Goal: Task Accomplishment & Management: Complete application form

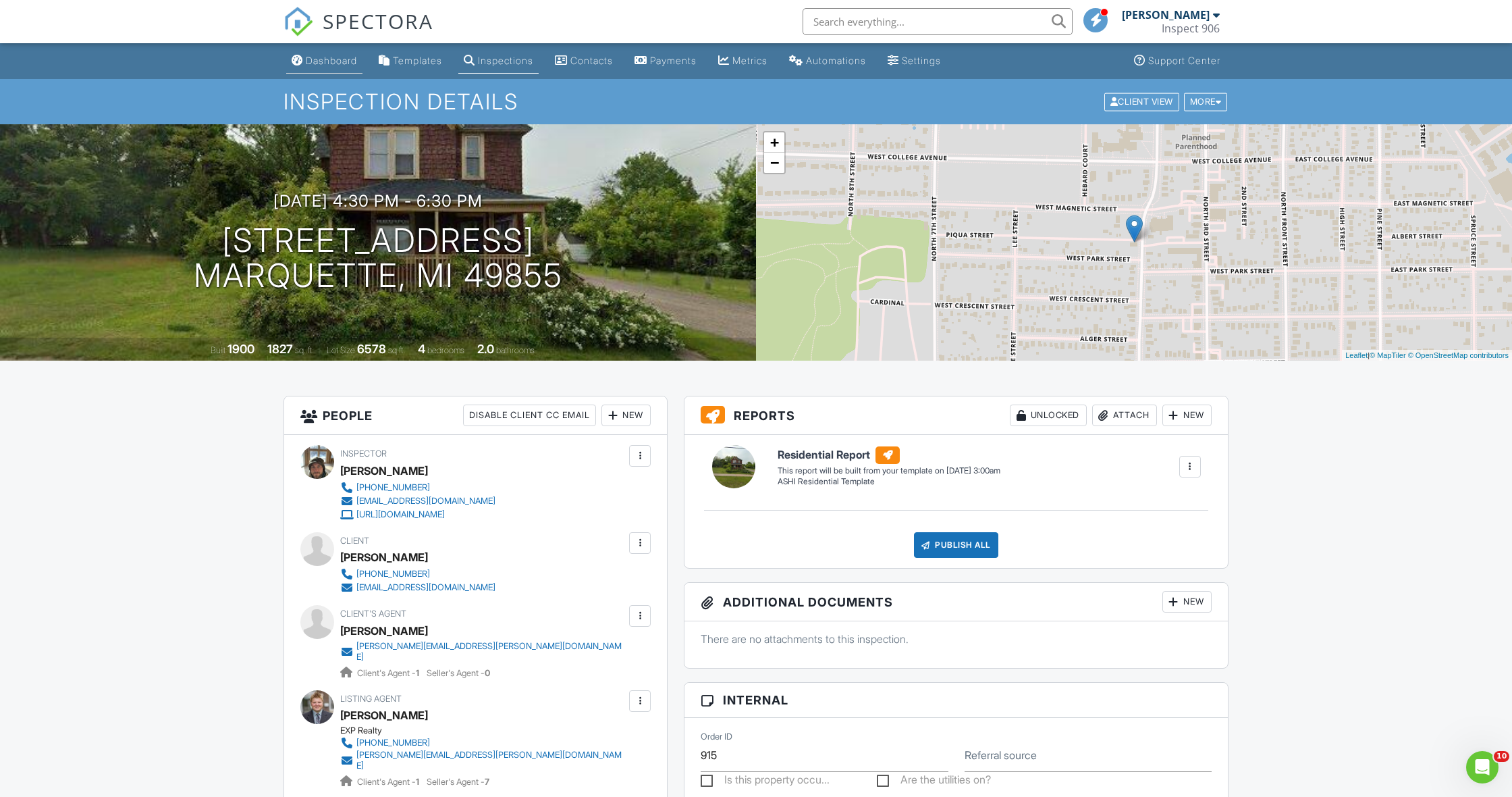
click at [335, 62] on div "Dashboard" at bounding box center [331, 60] width 51 height 11
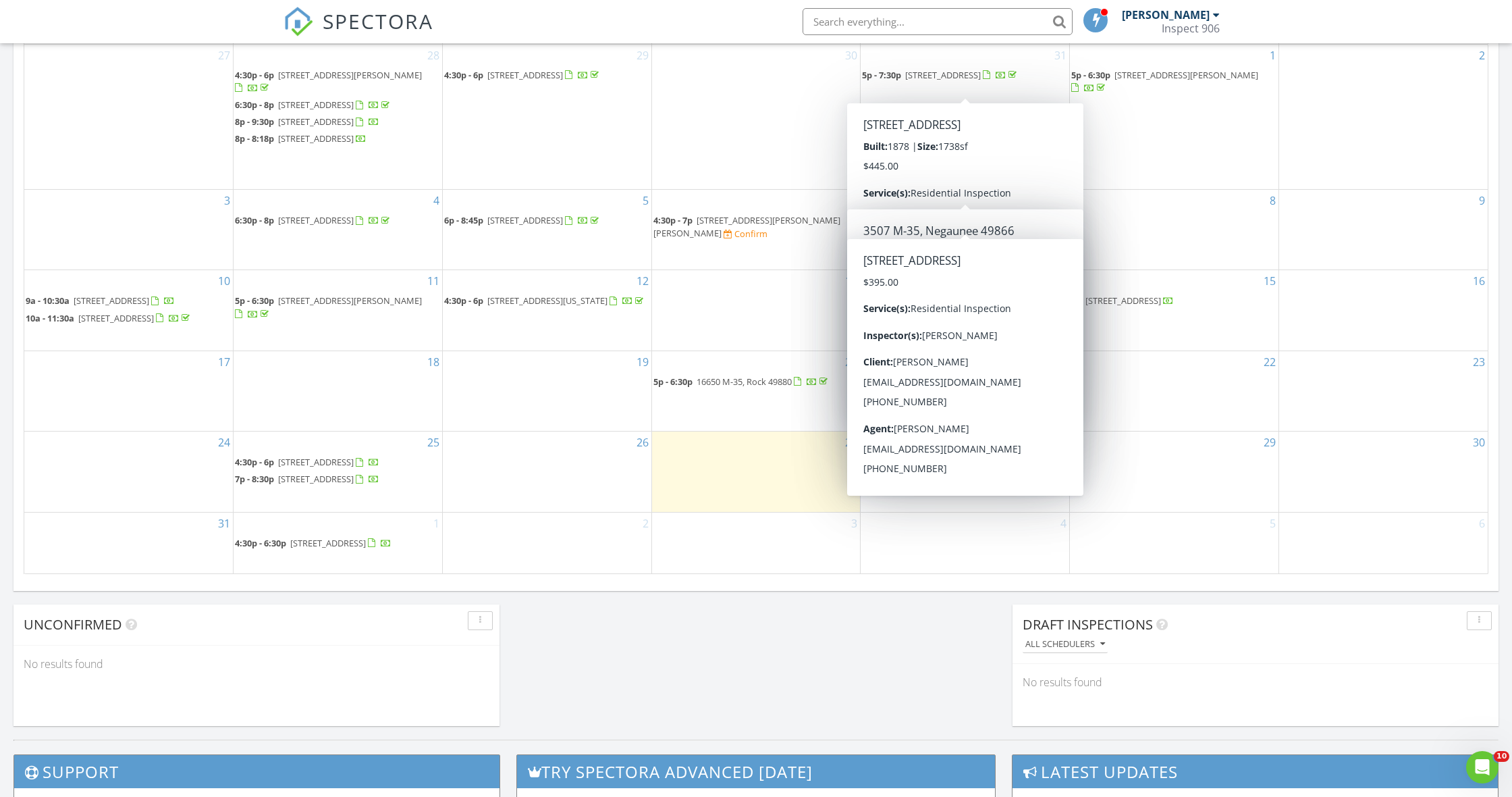
scroll to position [669, 0]
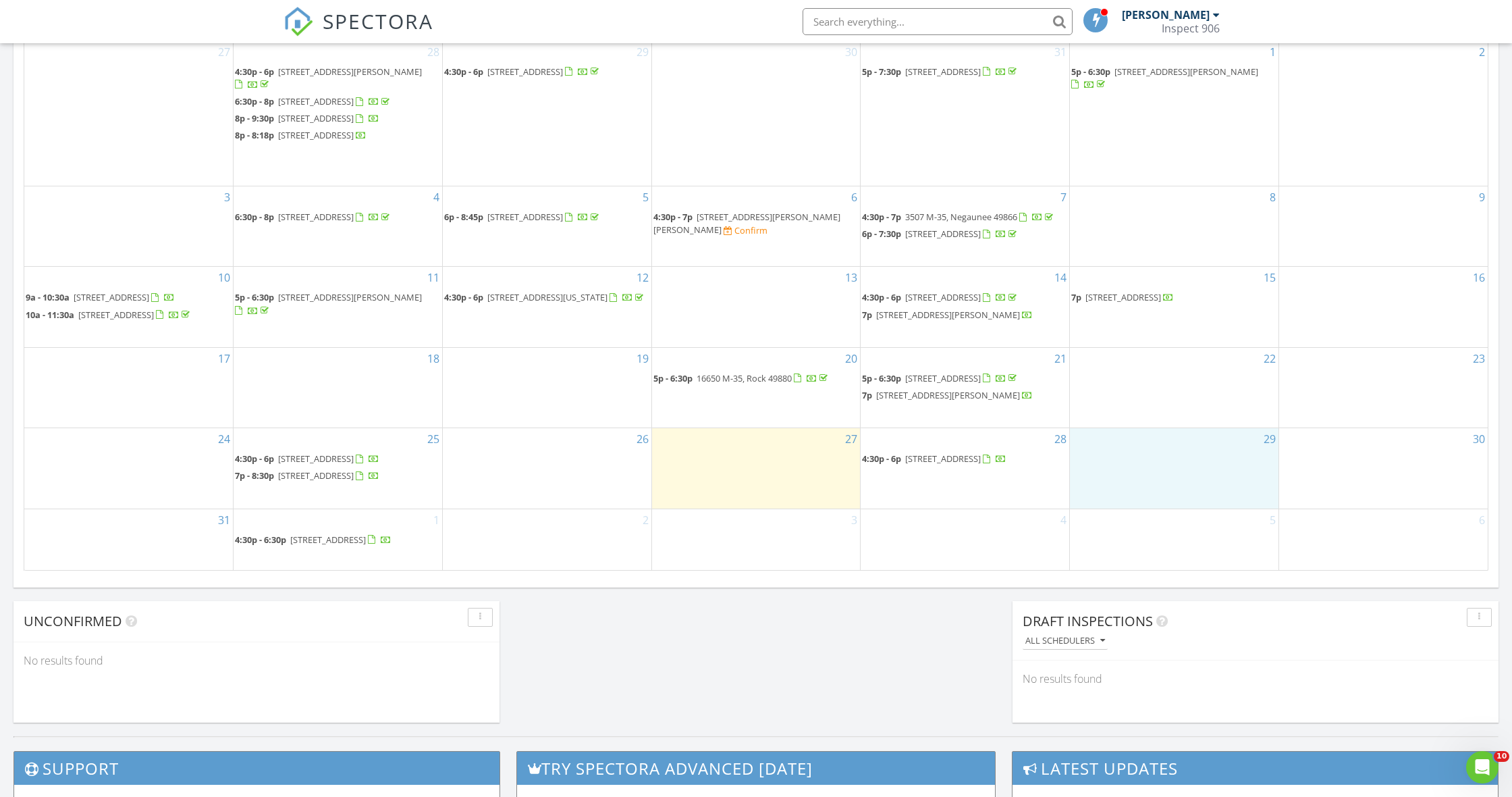
click at [1127, 478] on div "29" at bounding box center [1173, 468] width 209 height 80
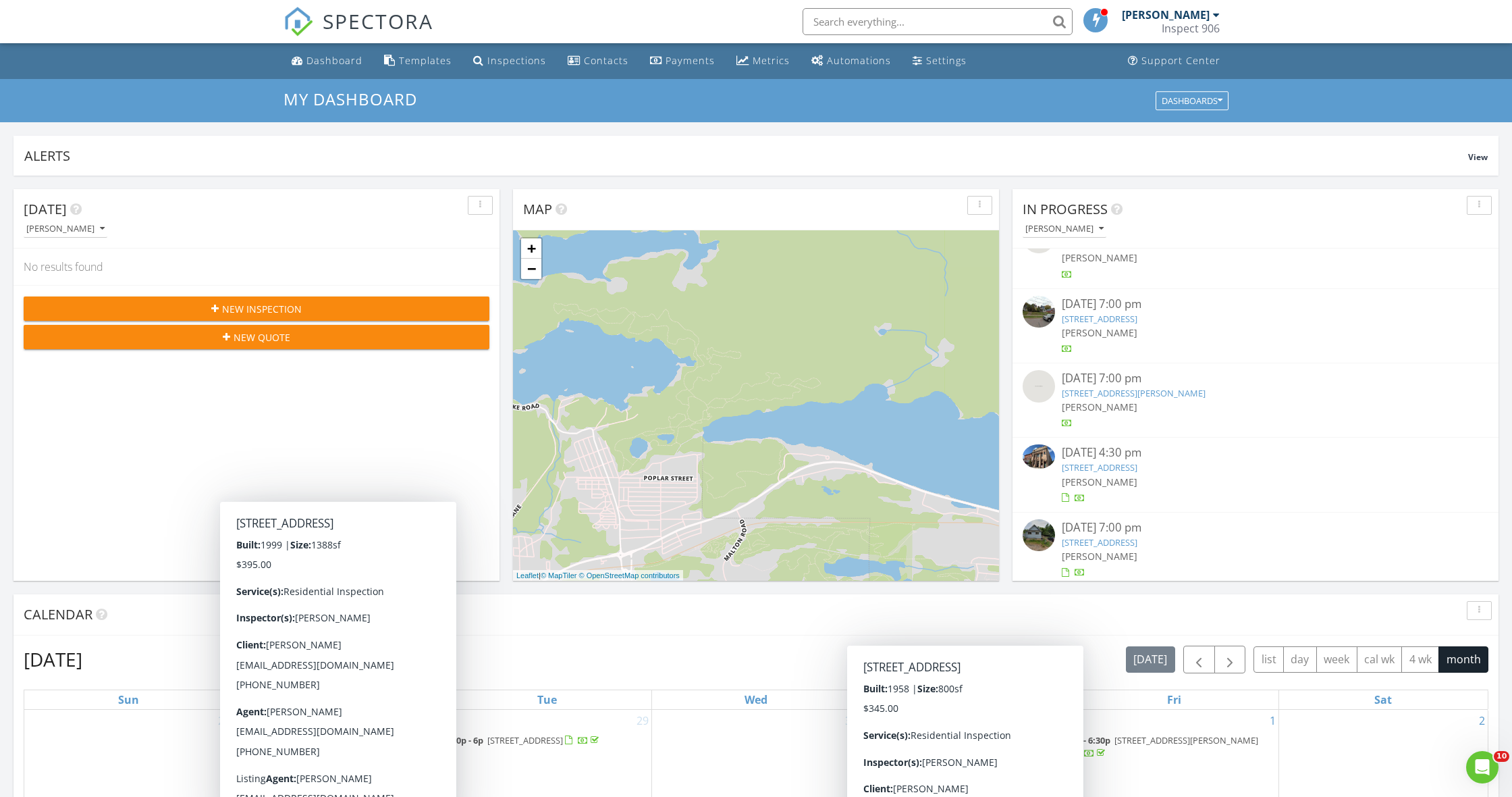
scroll to position [0, 0]
click at [356, 305] on div "New Inspection" at bounding box center [256, 308] width 444 height 14
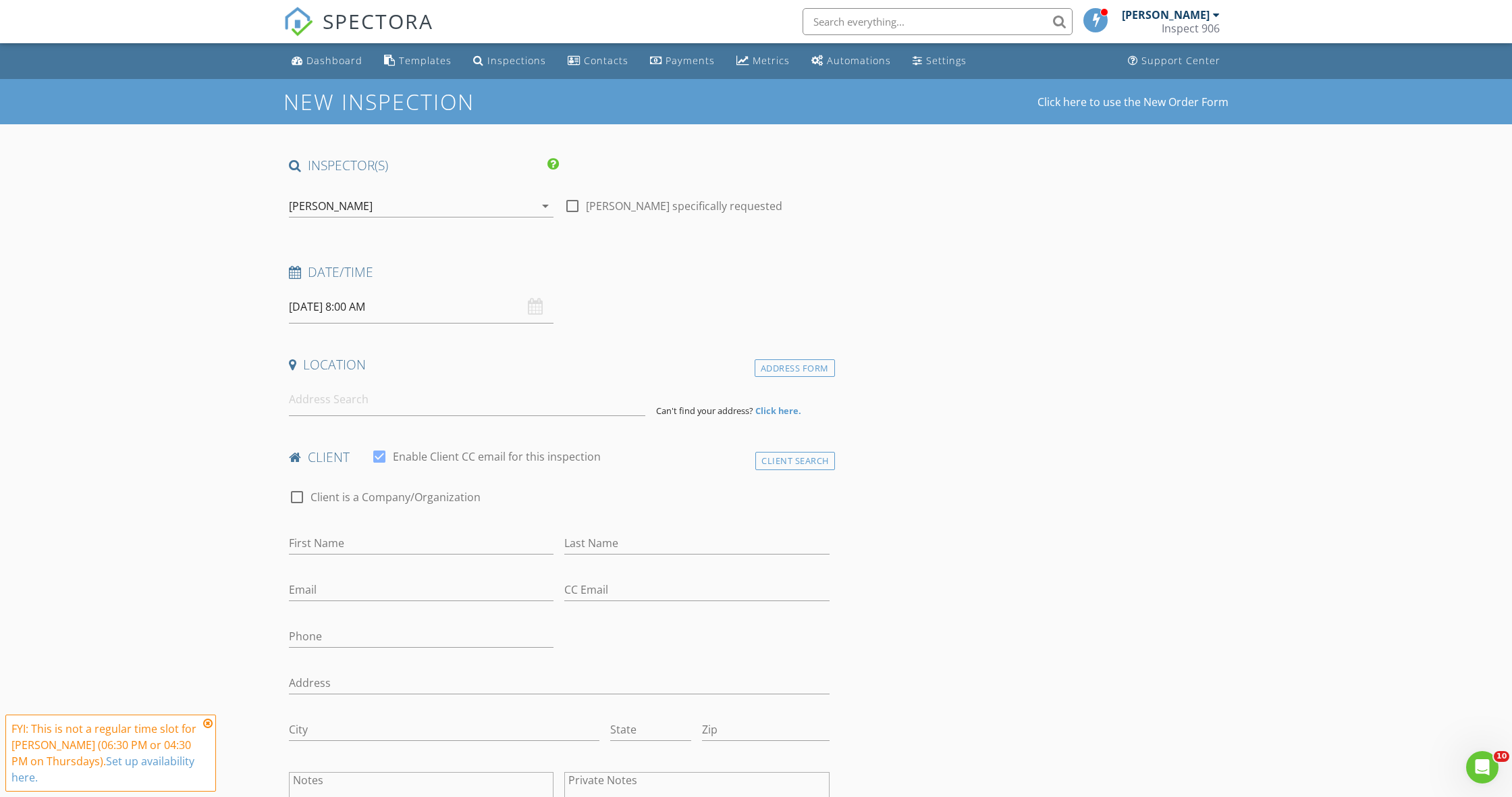
click at [423, 308] on input "08/28/2025 8:00 AM" at bounding box center [421, 307] width 264 height 33
type input "08/29/2025 8:00 AM"
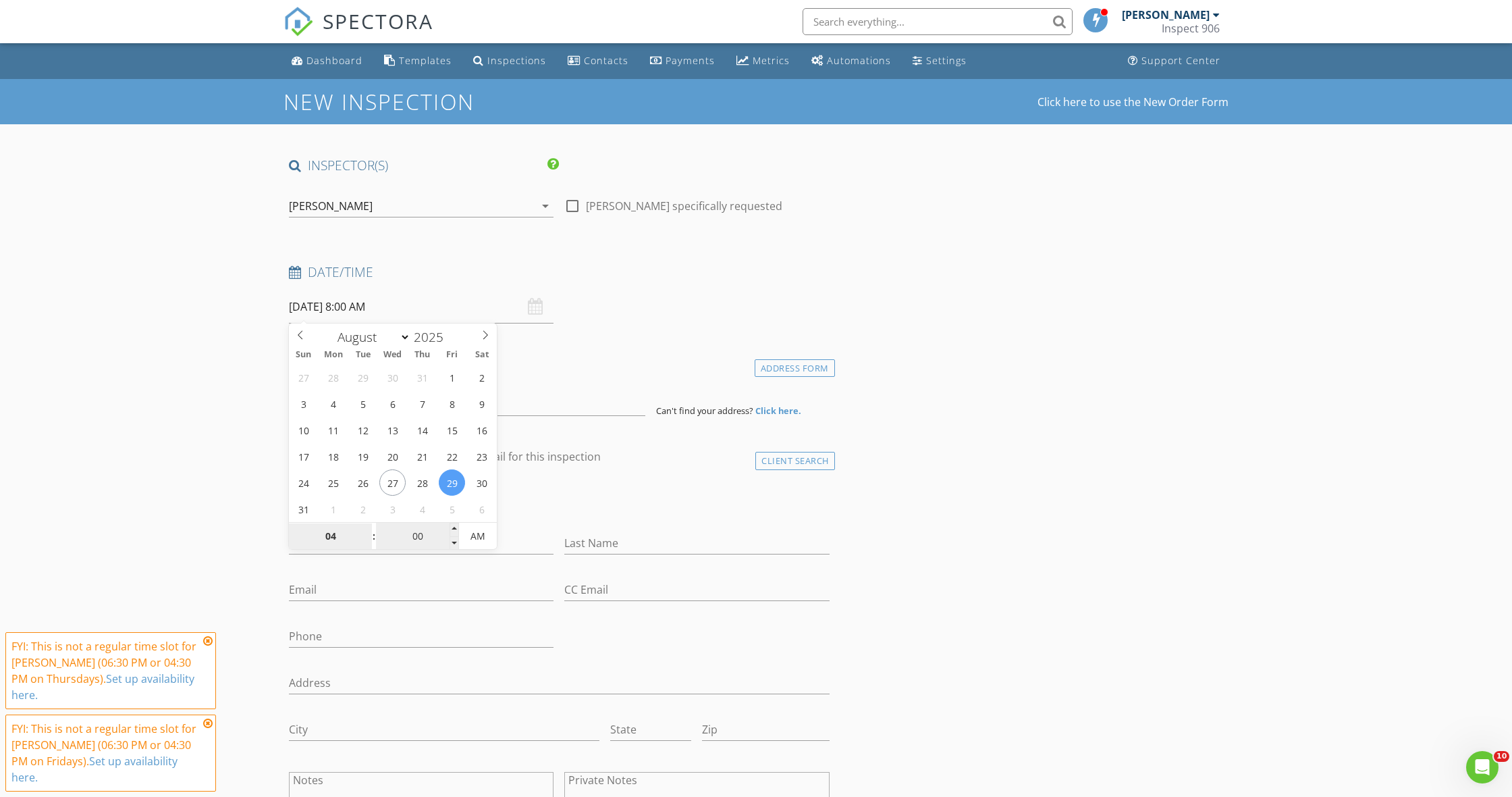
type input "04"
type input "08/29/2025 4:00 AM"
click at [421, 531] on input "00" at bounding box center [417, 536] width 83 height 27
type input "0"
type input "30"
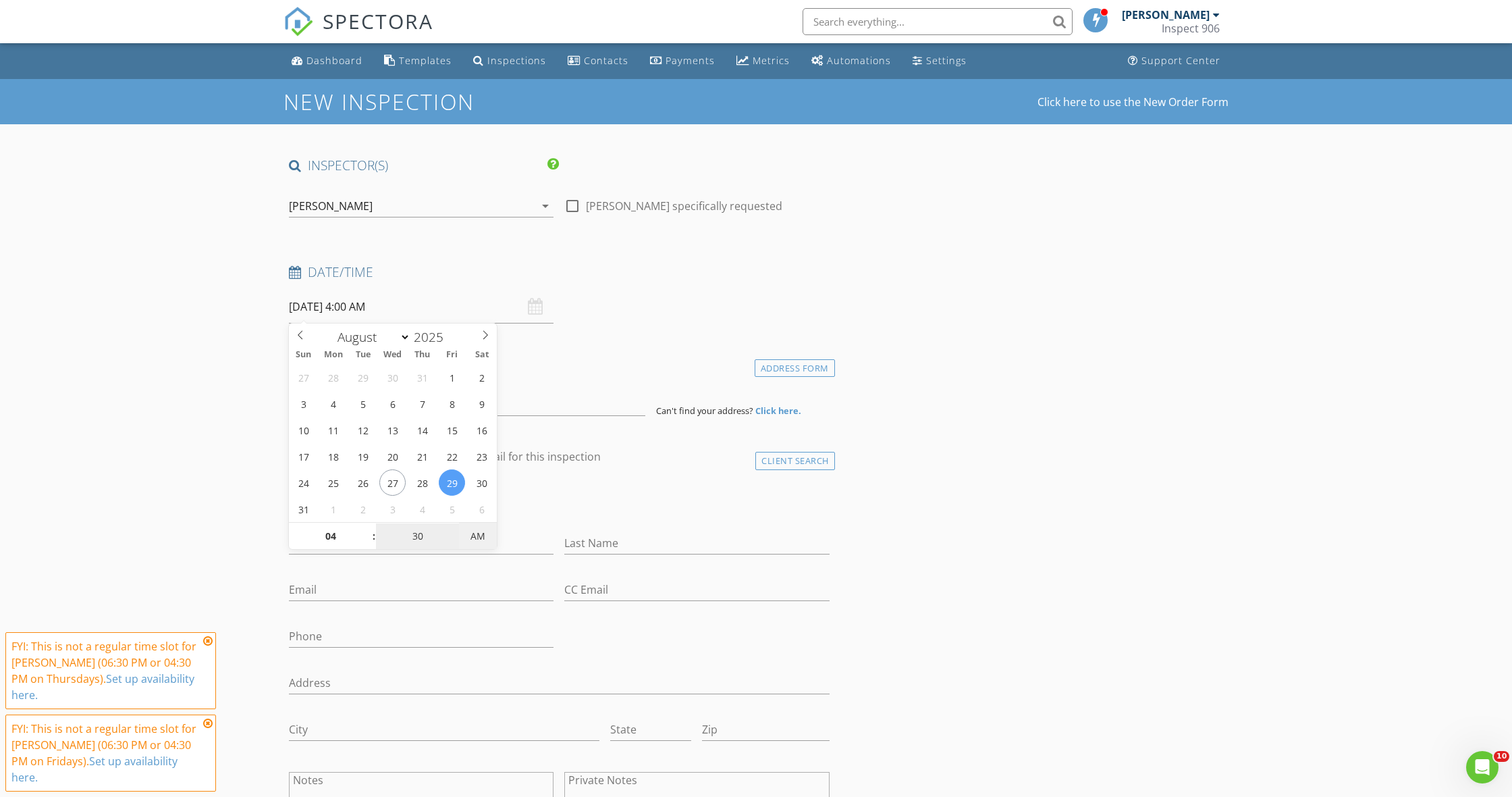
type input "[DATE] 4:30 PM"
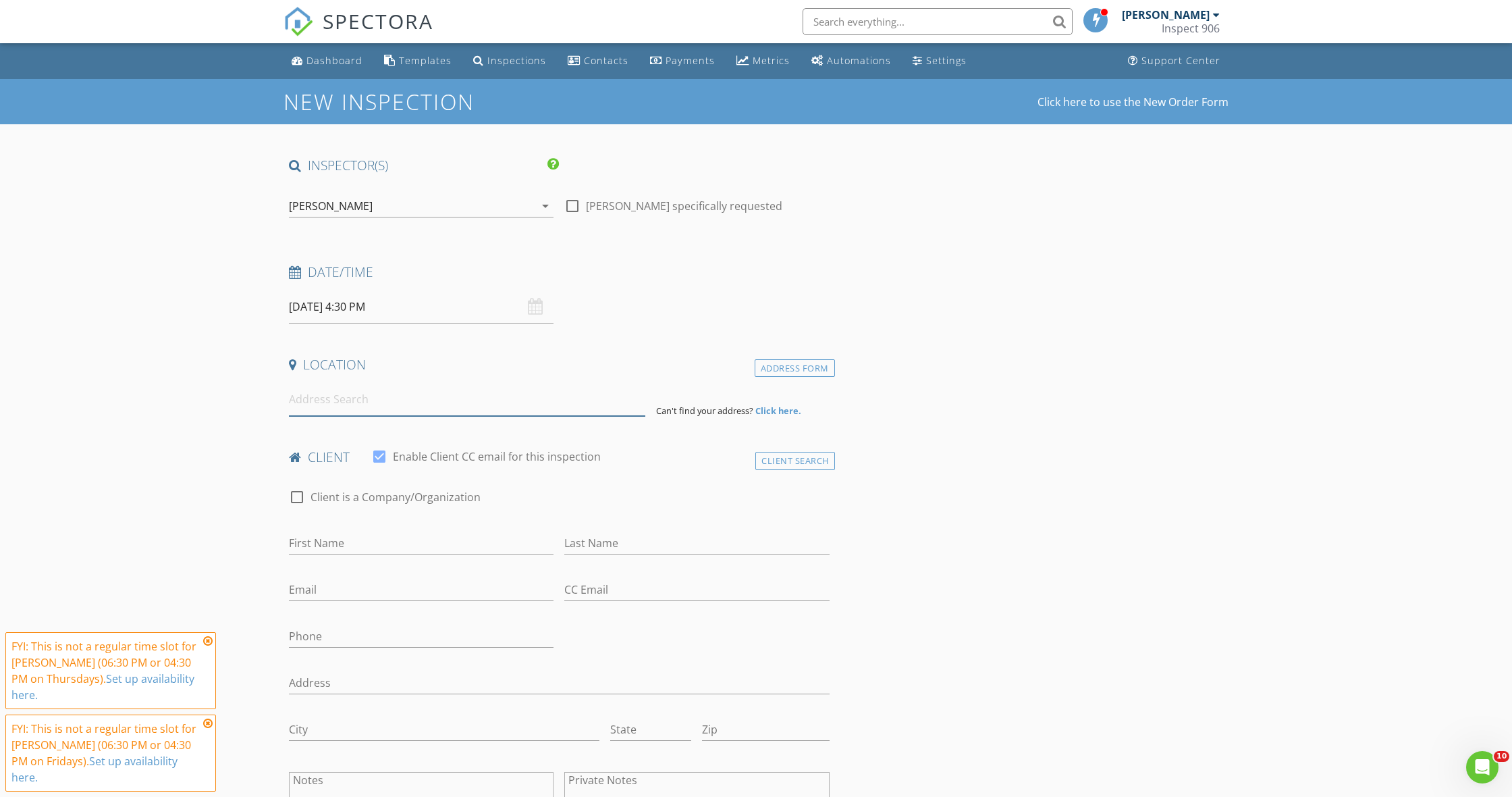
click at [473, 396] on input at bounding box center [467, 399] width 356 height 33
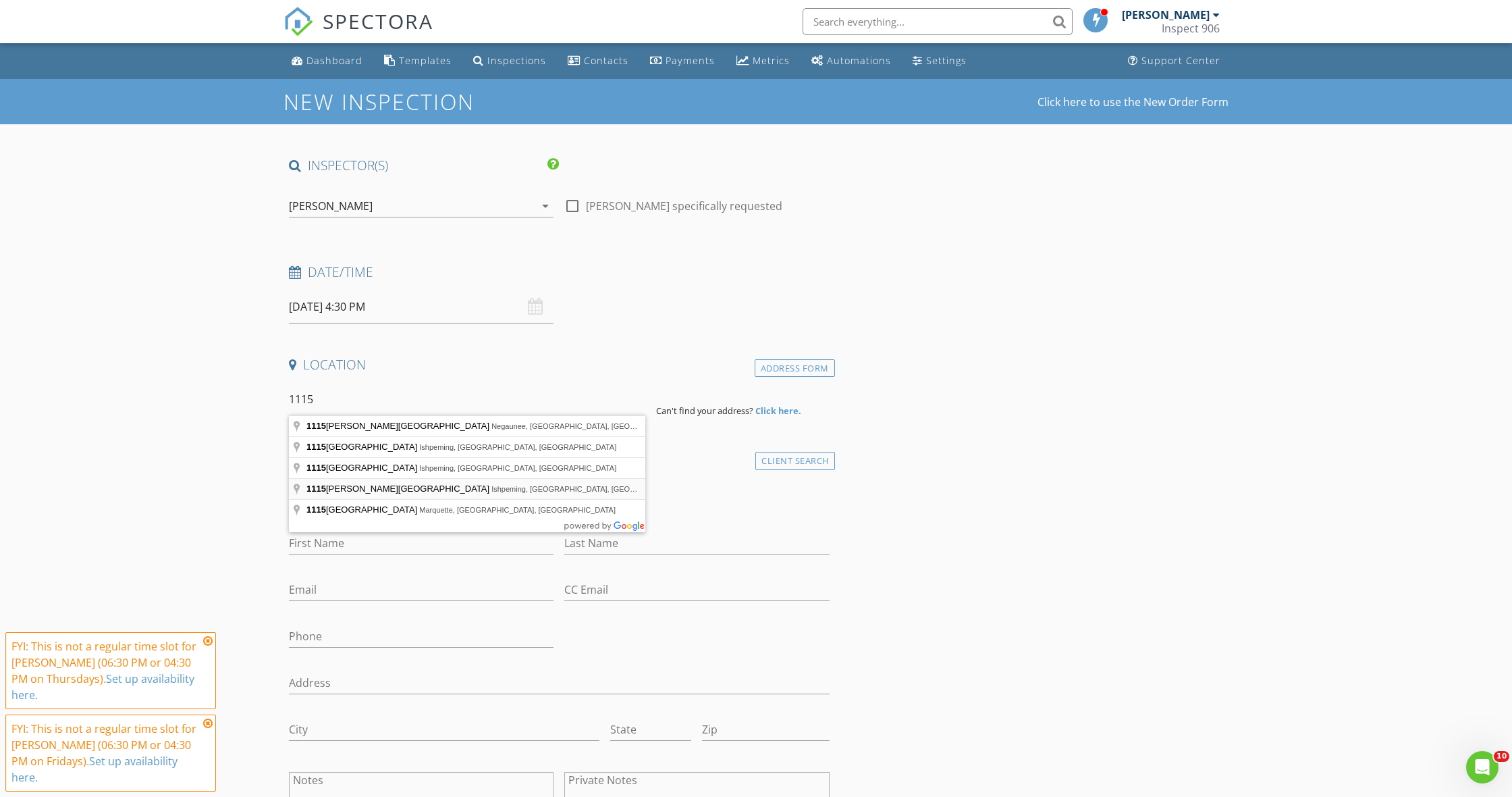
type input "1115 Cooper Lake Road, Ishpeming, MI, USA"
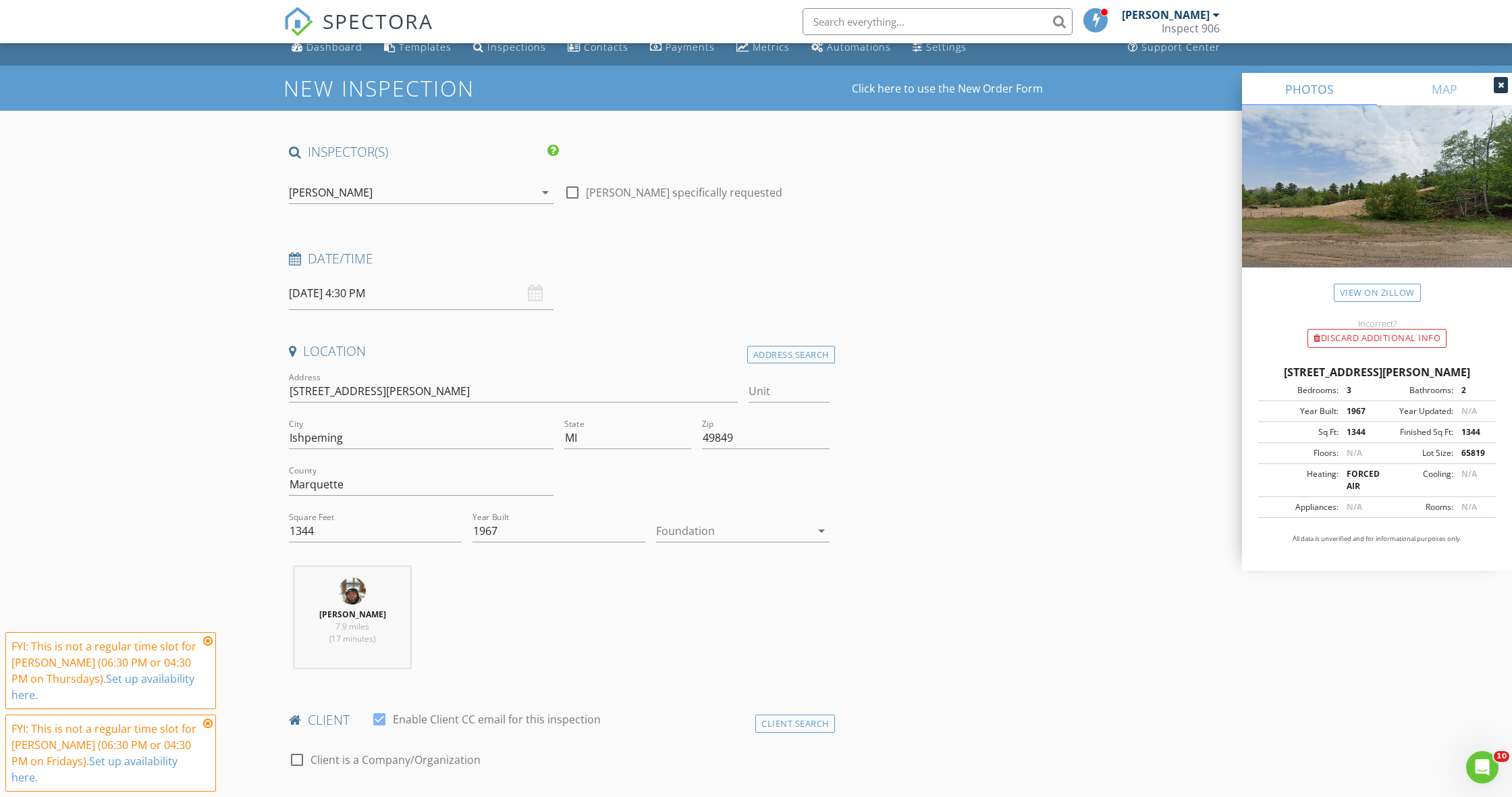
scroll to position [14, 0]
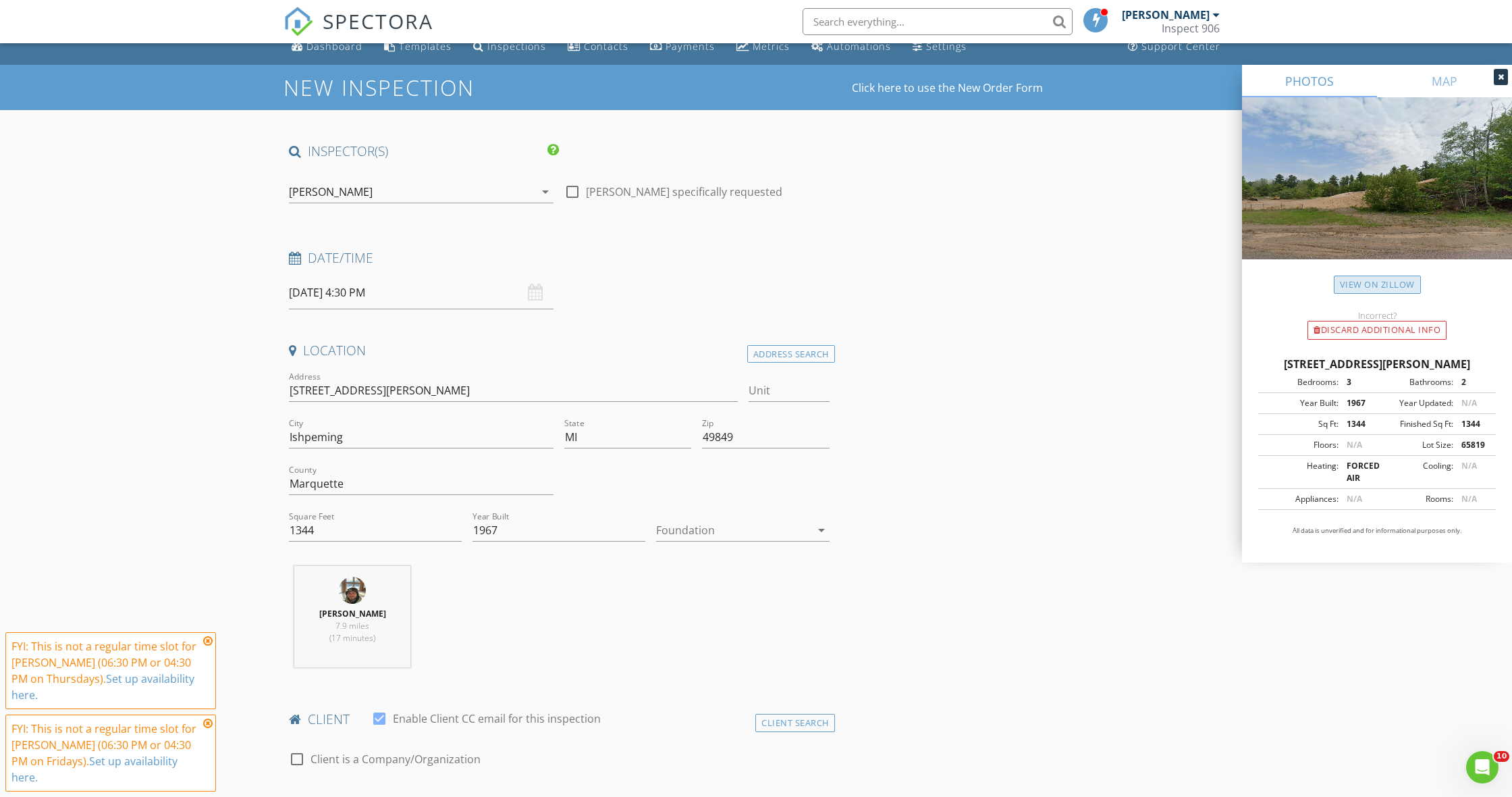
click at [1374, 287] on link "View on Zillow" at bounding box center [1377, 284] width 87 height 18
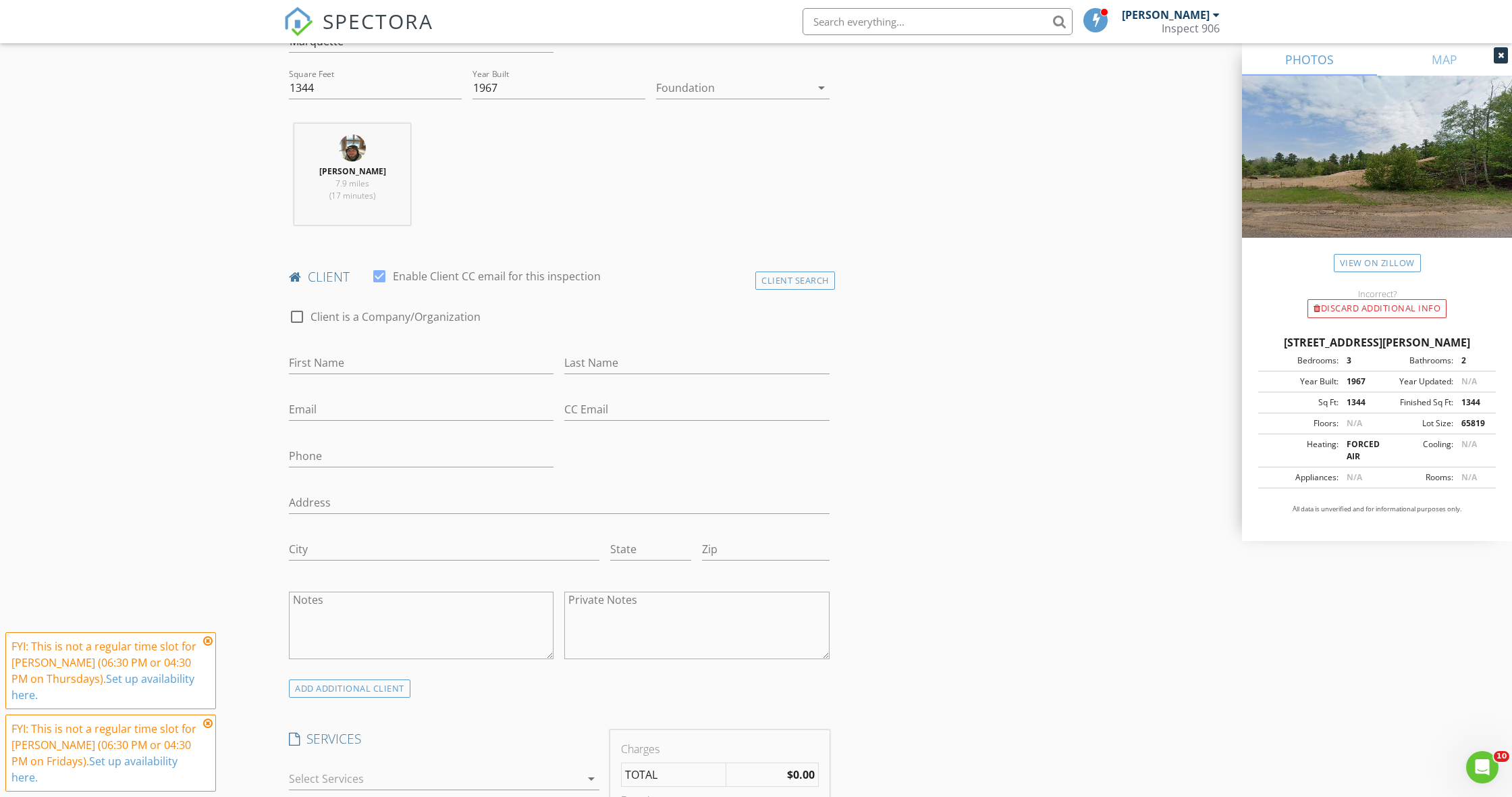
scroll to position [457, 0]
type input "Lori"
type input "Downs"
type input "archiedog@chartermi.net"
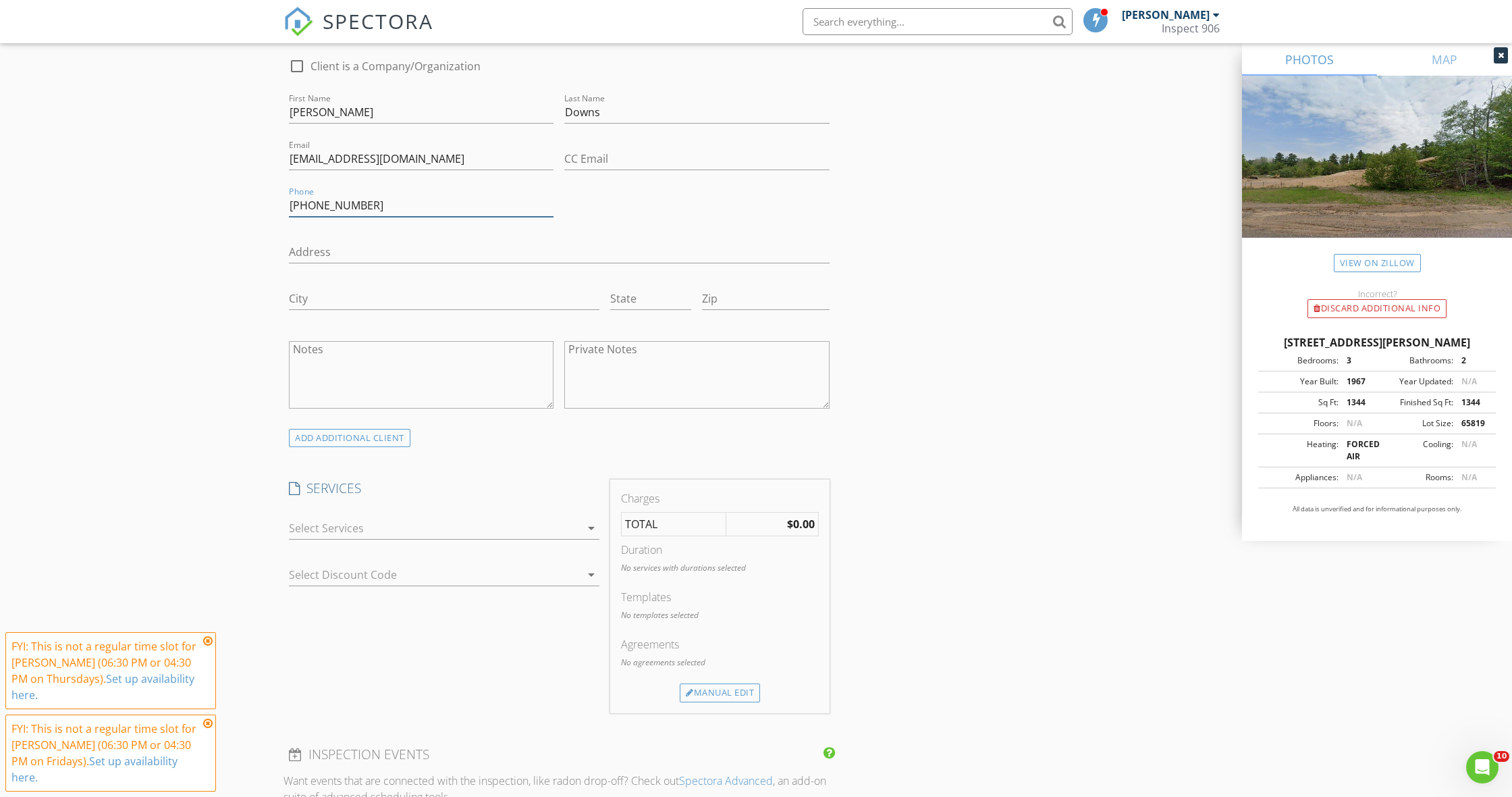
scroll to position [711, 0]
type input "906-360-7283"
click at [397, 520] on div at bounding box center [435, 523] width 292 height 22
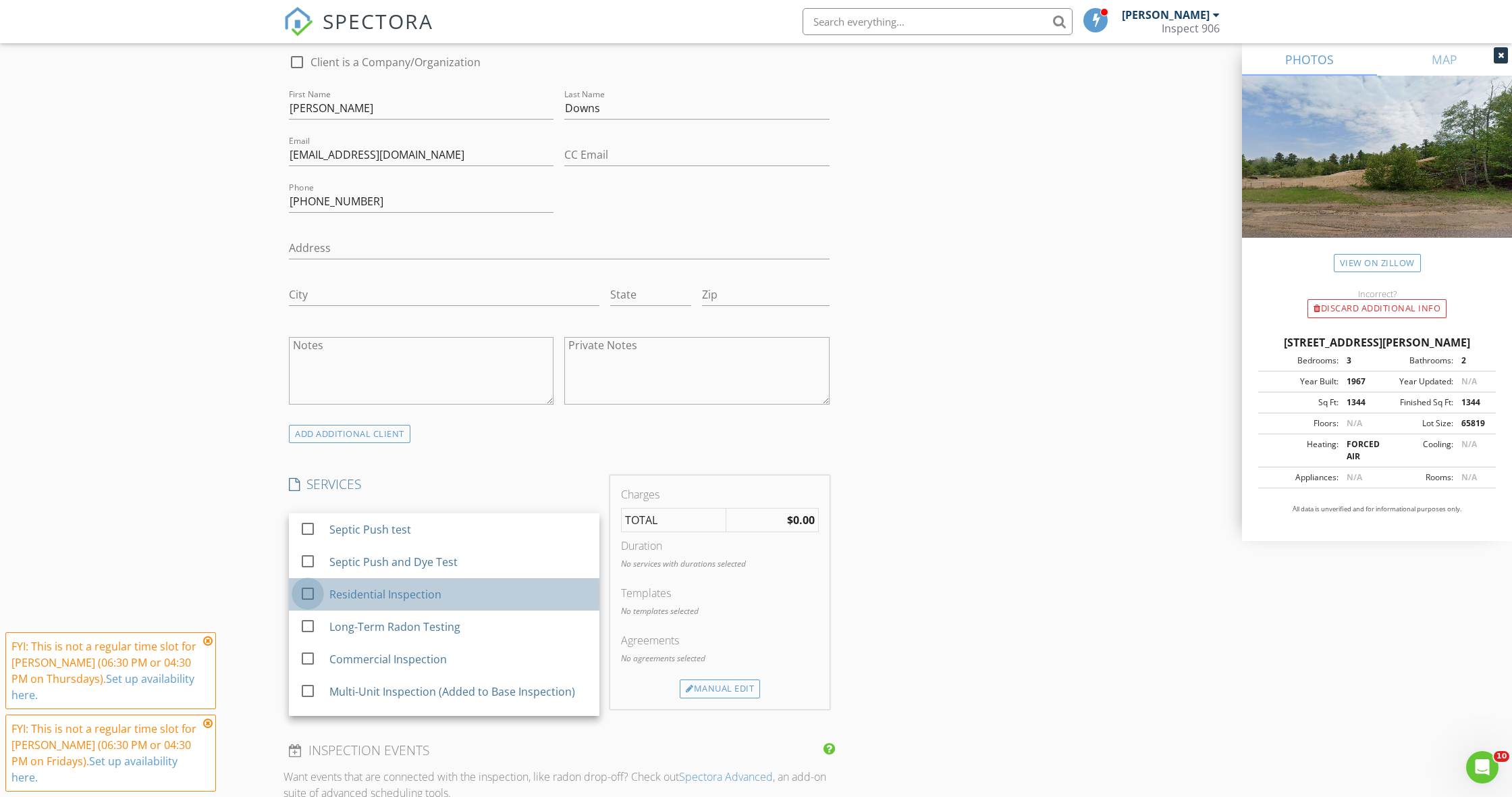
click at [313, 591] on div at bounding box center [307, 593] width 23 height 23
checkbox input "false"
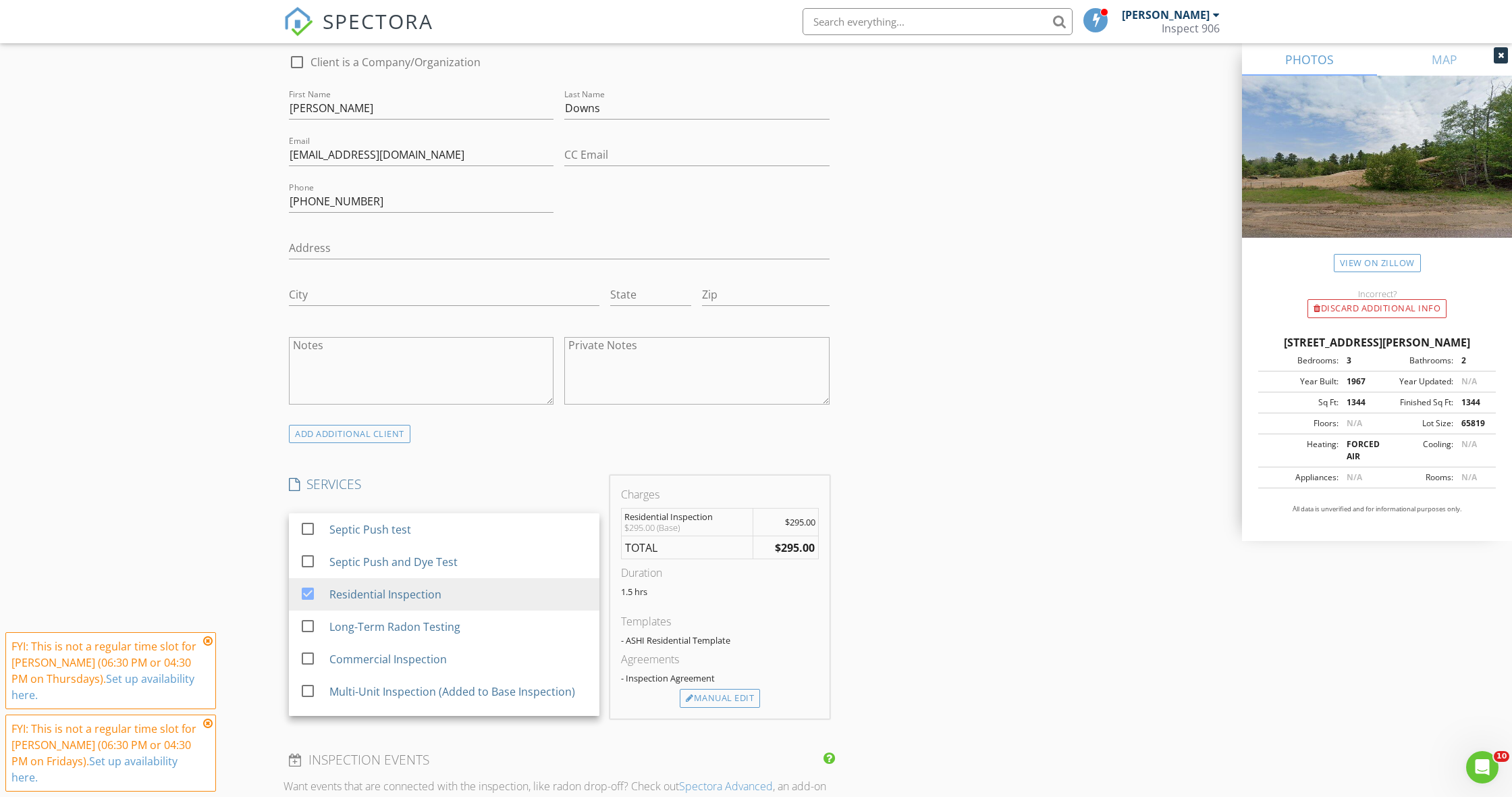
click at [215, 549] on div "New Inspection Click here to use the New Order Form INSPECTOR(S) check_box Josh…" at bounding box center [756, 628] width 1512 height 2519
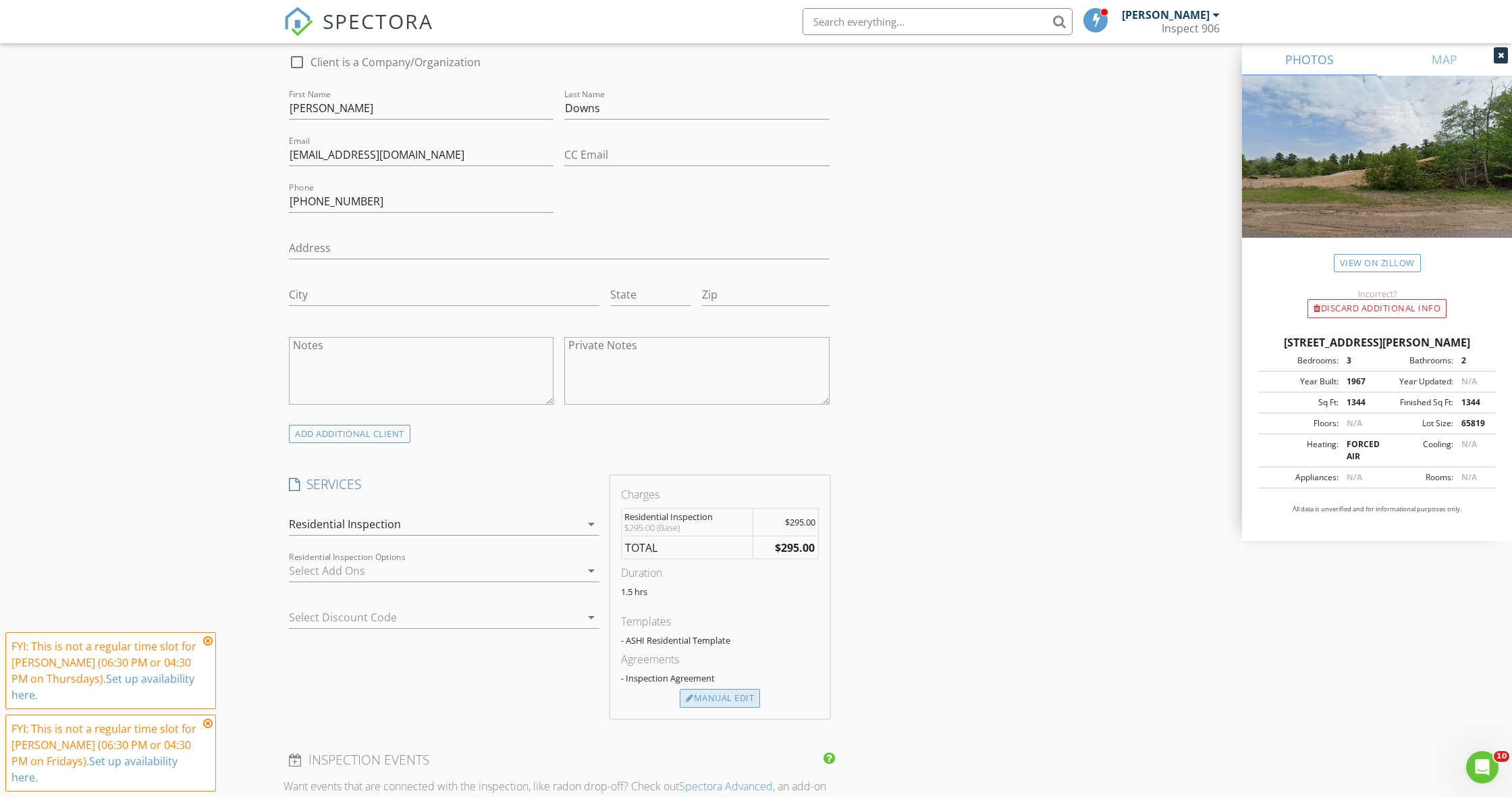
click at [722, 698] on div "Manual Edit" at bounding box center [720, 698] width 81 height 19
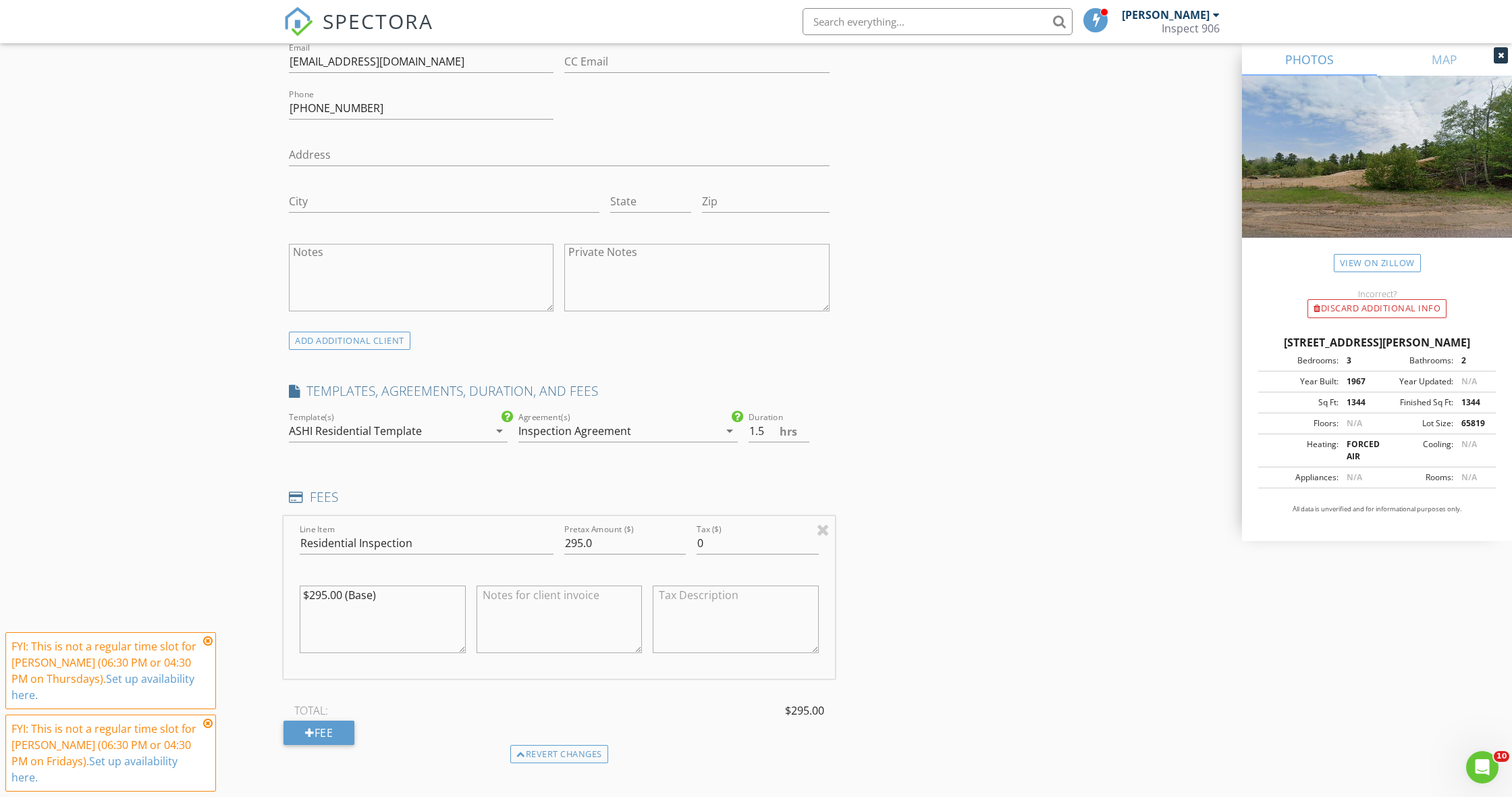
scroll to position [821, 0]
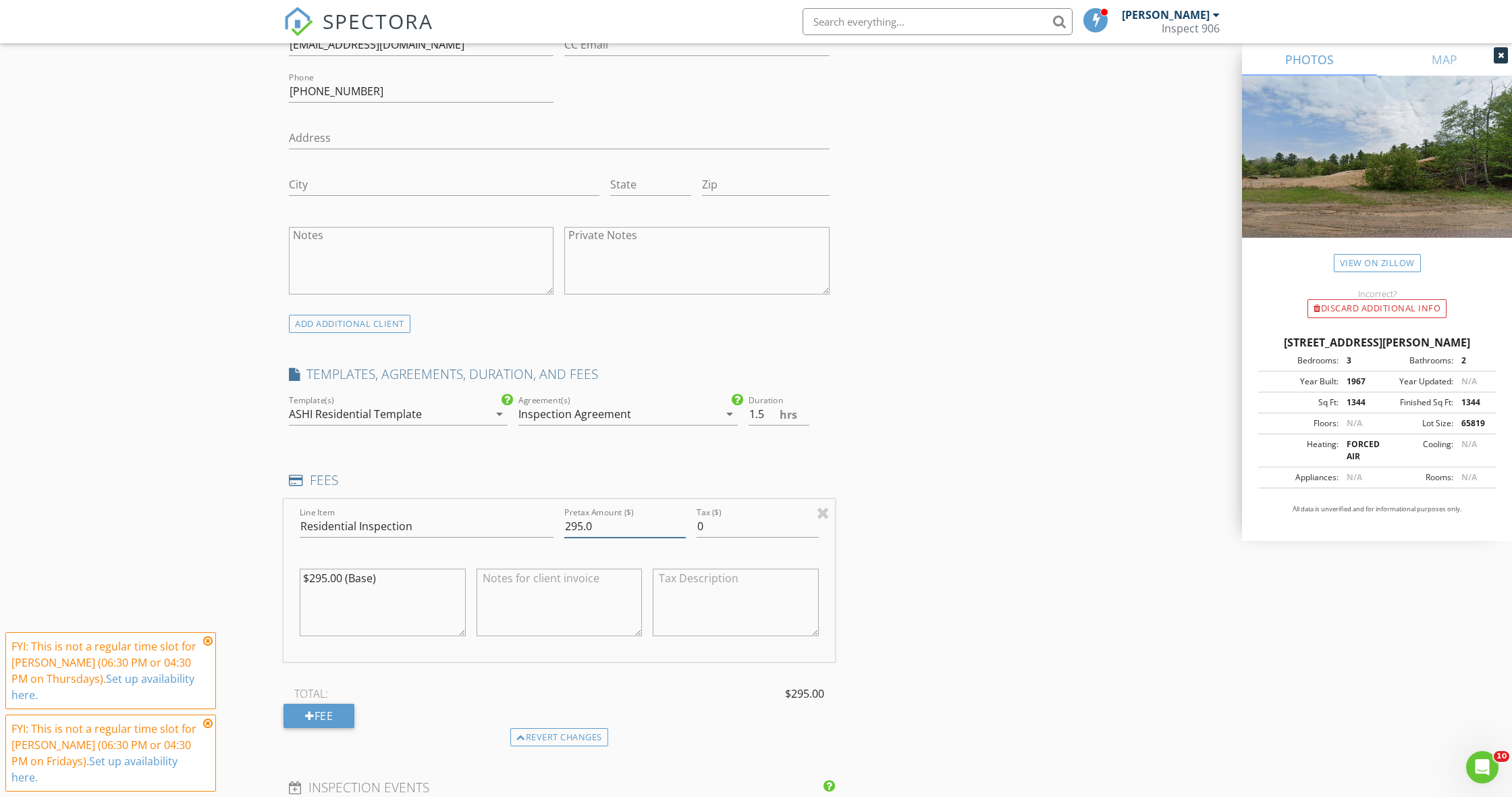
click at [569, 525] on input "295.0" at bounding box center [624, 527] width 121 height 23
type input "395.0"
click at [316, 573] on textarea "$295.00 (Base)" at bounding box center [383, 602] width 166 height 68
click at [384, 576] on textarea "$395.00 (Base)" at bounding box center [383, 602] width 166 height 68
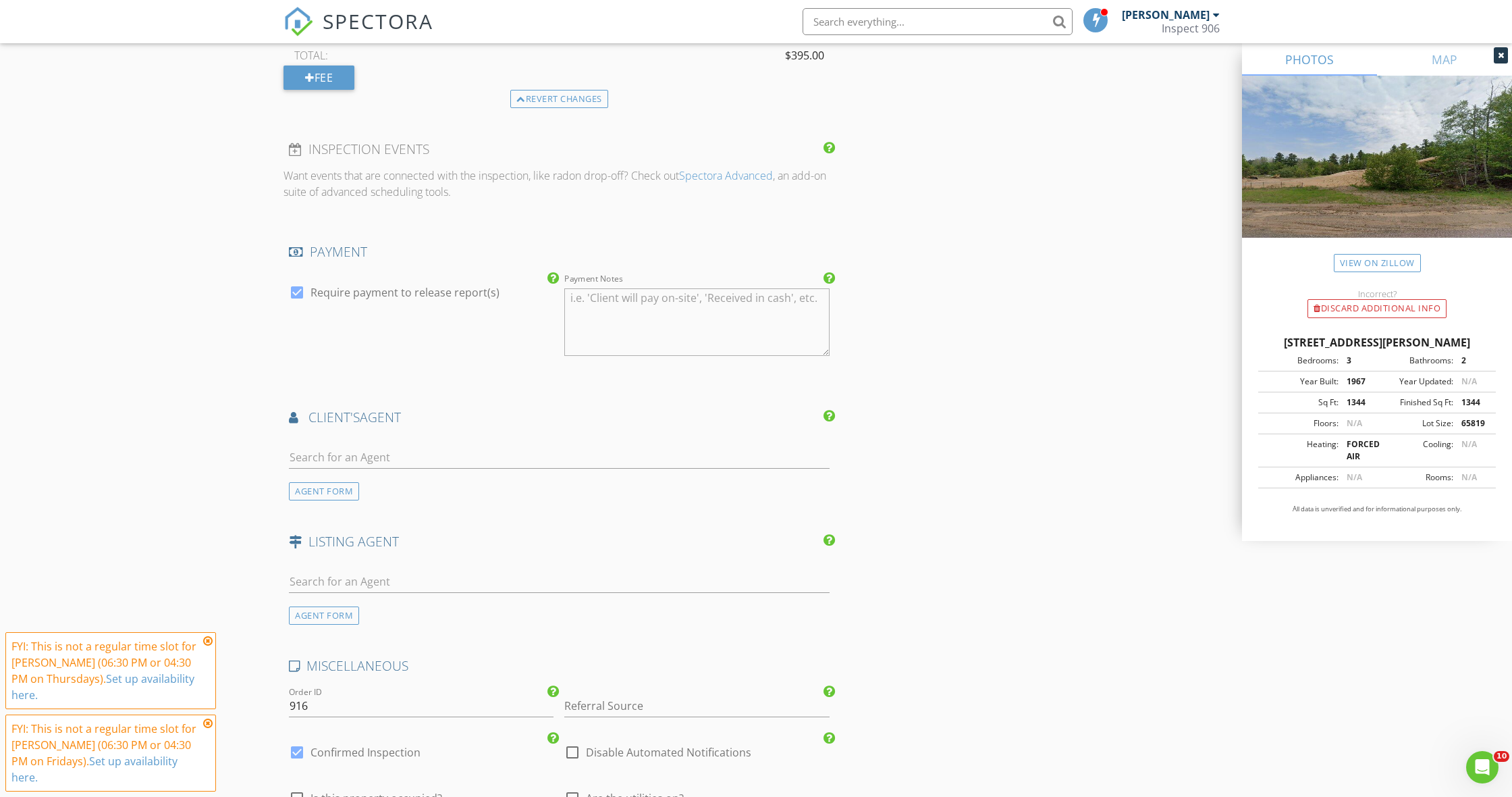
scroll to position [1463, 0]
type textarea "$395.00"
click at [358, 451] on input "text" at bounding box center [559, 453] width 540 height 23
type input "Robert"
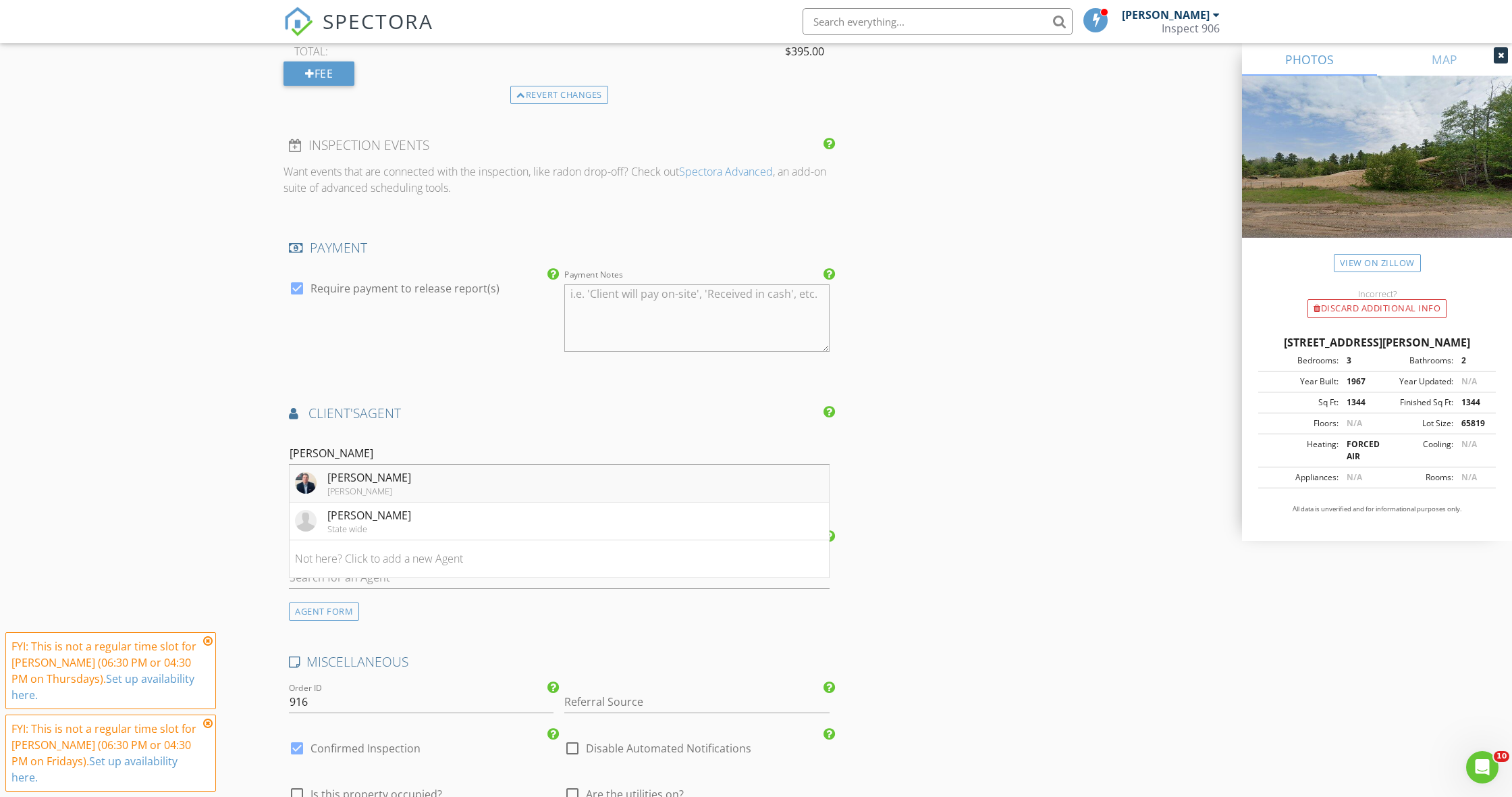
drag, startPoint x: 358, startPoint y: 451, endPoint x: 359, endPoint y: 478, distance: 27.0
click at [359, 478] on div "Robert Plotezka" at bounding box center [369, 477] width 84 height 16
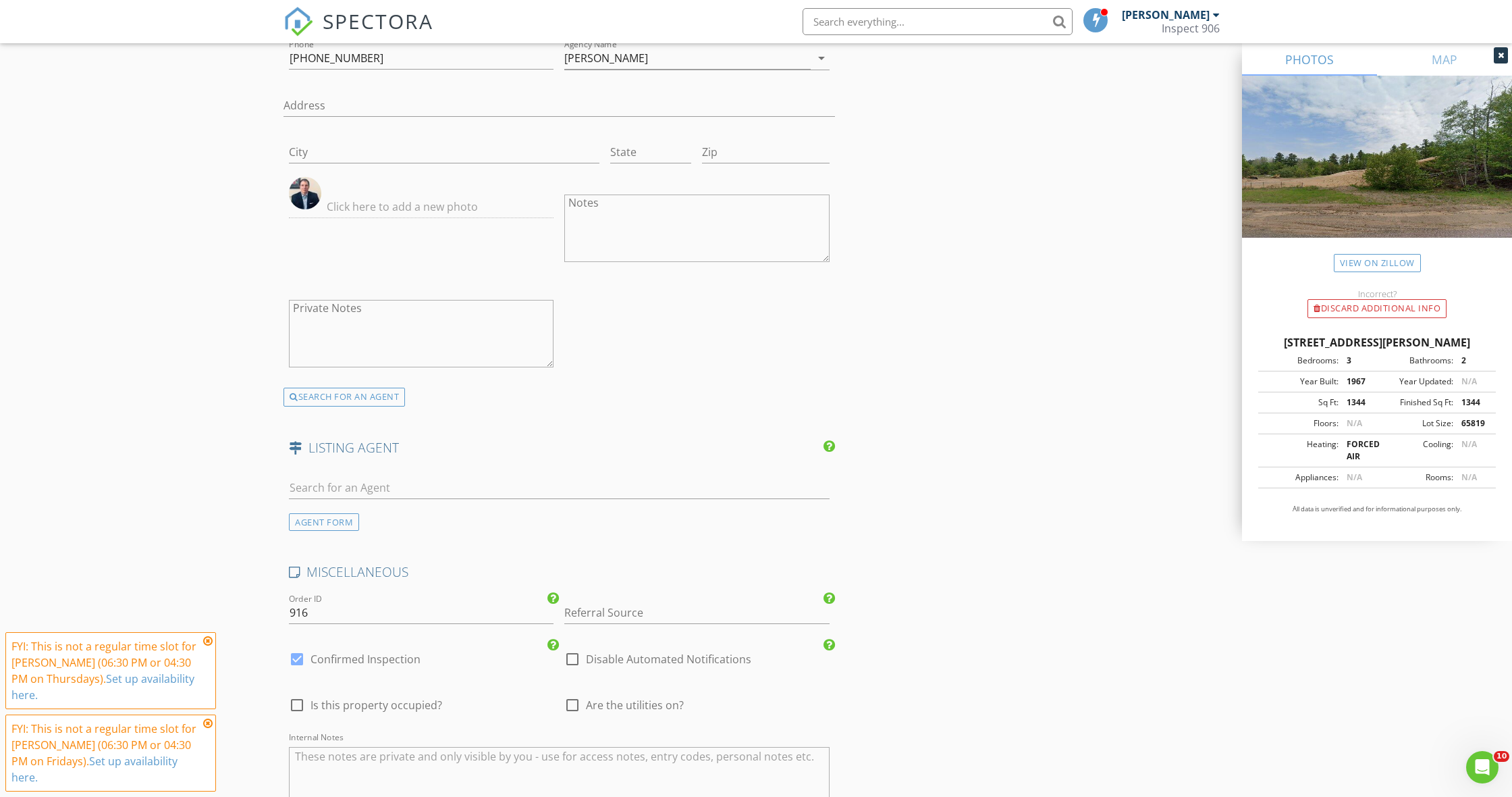
scroll to position [1957, 0]
click at [382, 483] on input "text" at bounding box center [559, 484] width 540 height 23
type input "Bre"
click at [389, 516] on div "Select Reality" at bounding box center [369, 522] width 84 height 10
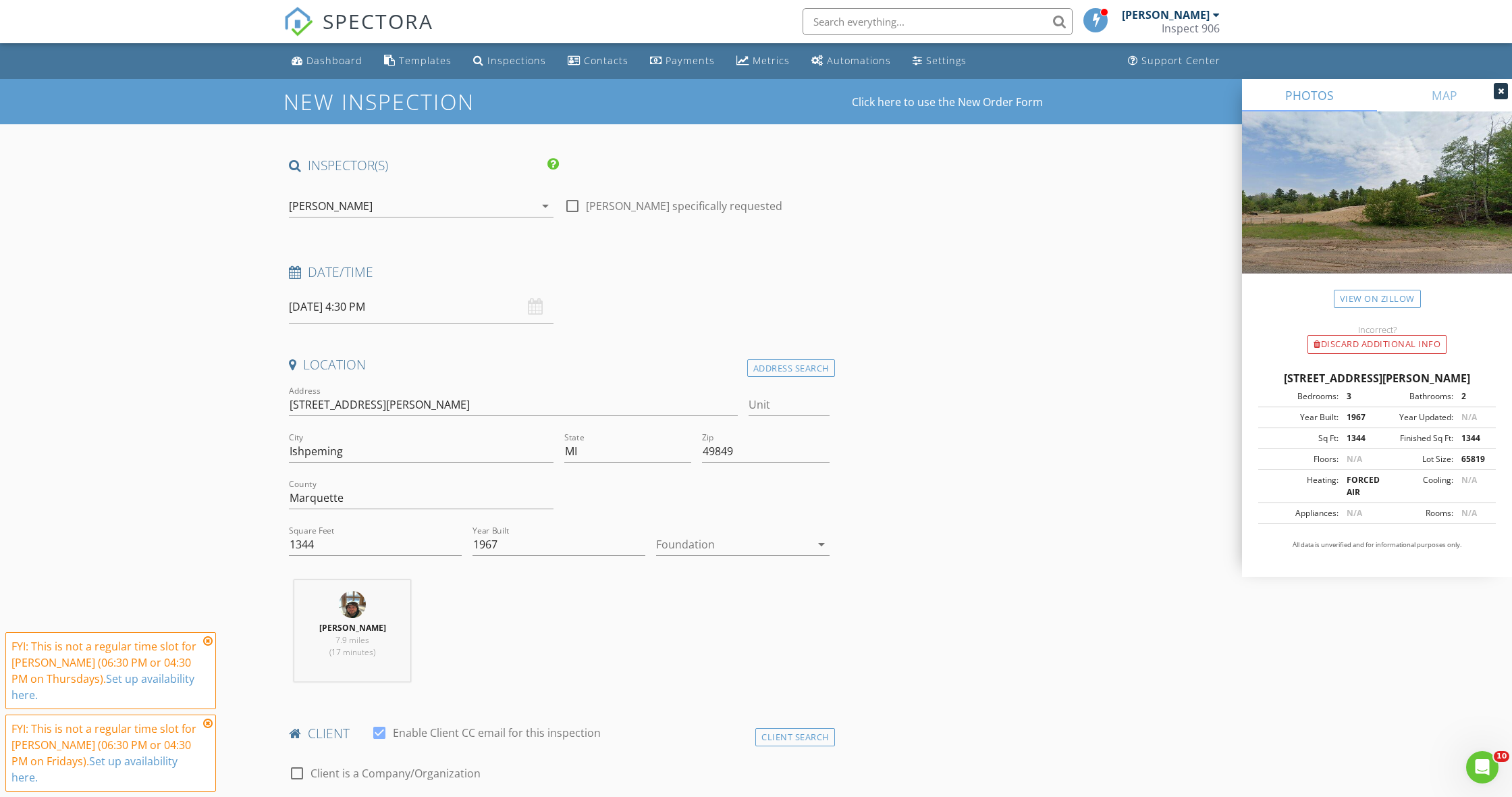
scroll to position [0, 0]
click at [451, 314] on input "08/29/2025 4:30 PM" at bounding box center [421, 307] width 264 height 33
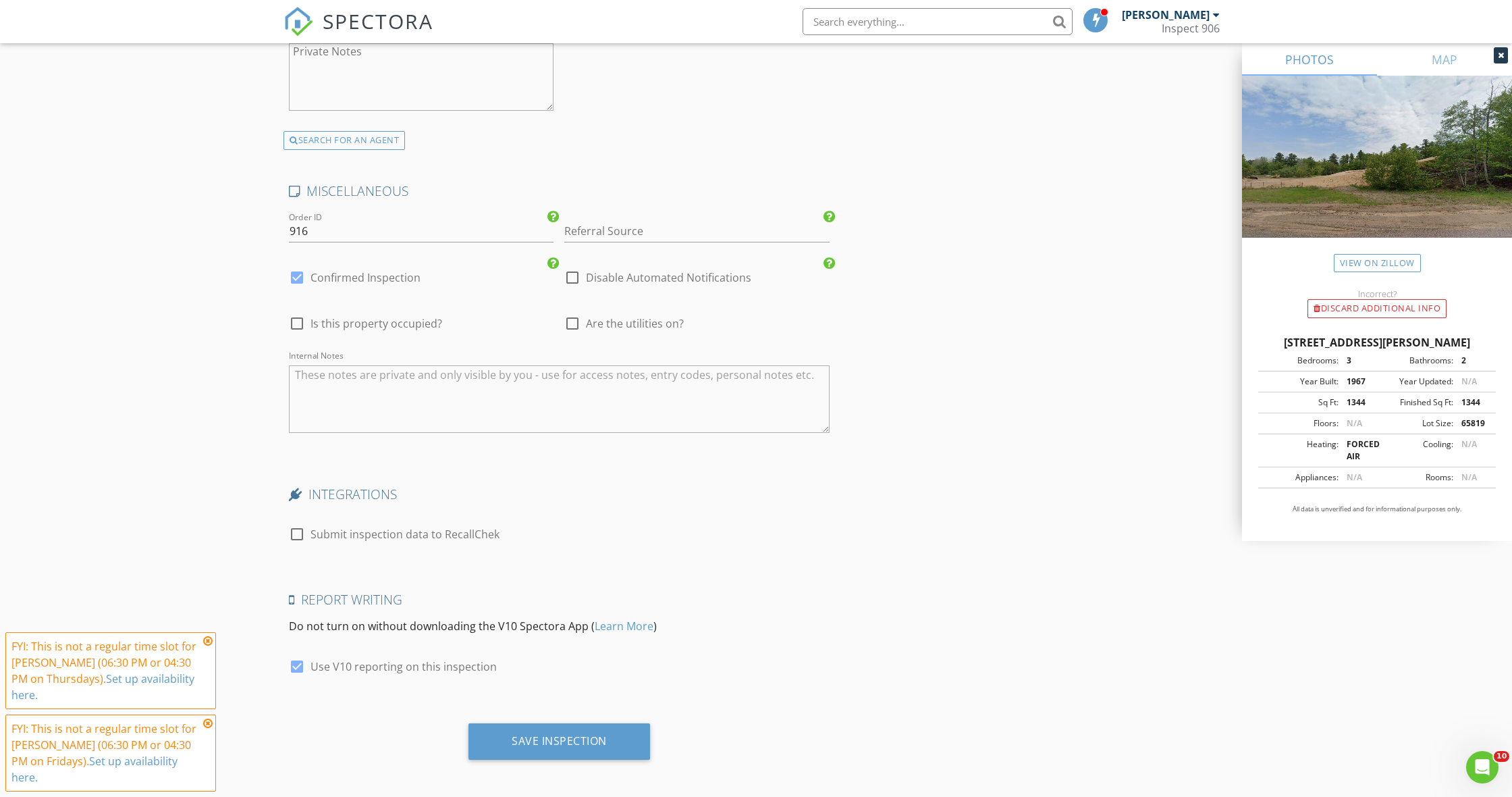
scroll to position [2734, 0]
click at [564, 737] on div "Save Inspection" at bounding box center [559, 742] width 95 height 14
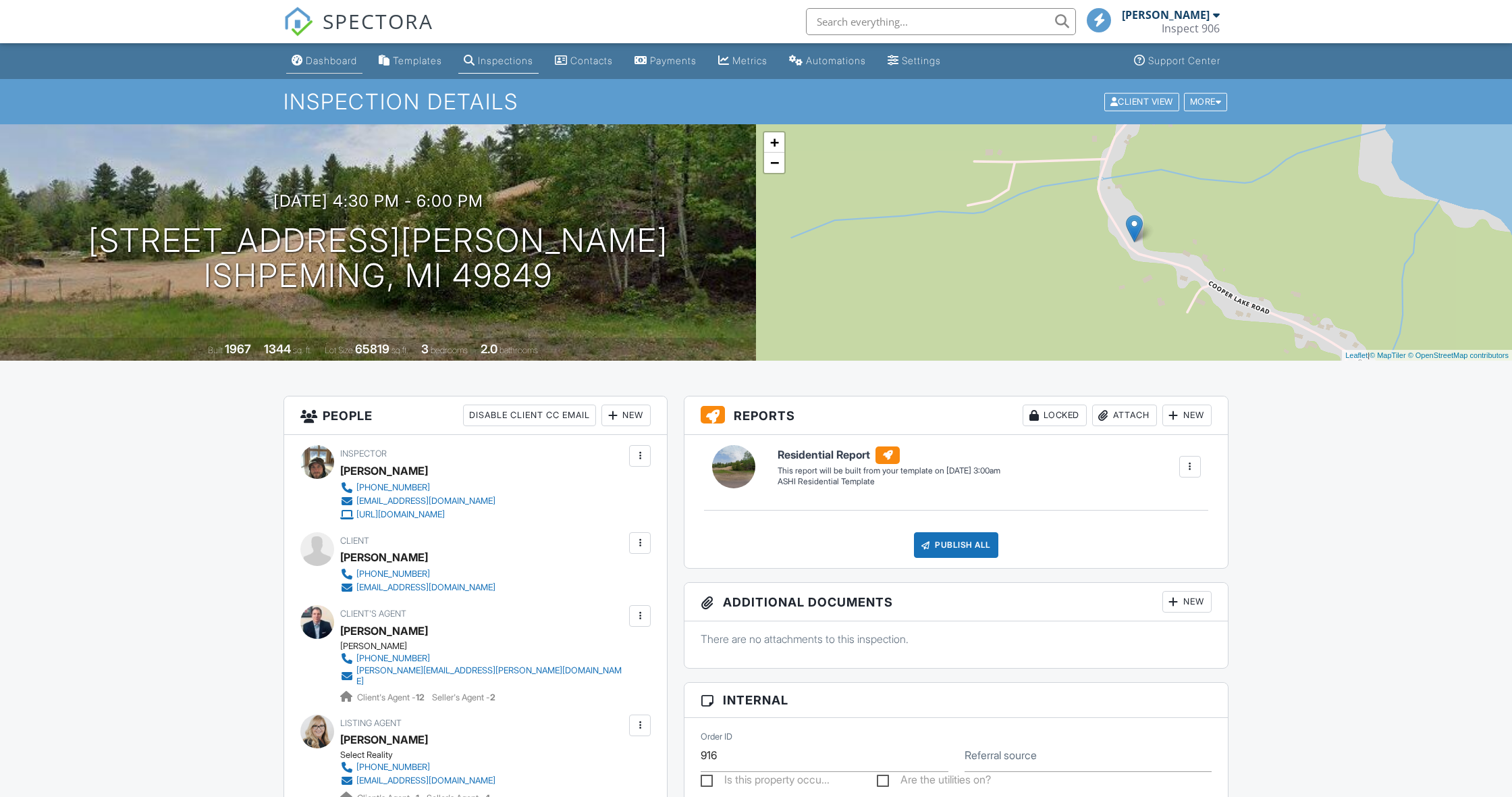
click at [320, 62] on div "Dashboard" at bounding box center [331, 60] width 51 height 11
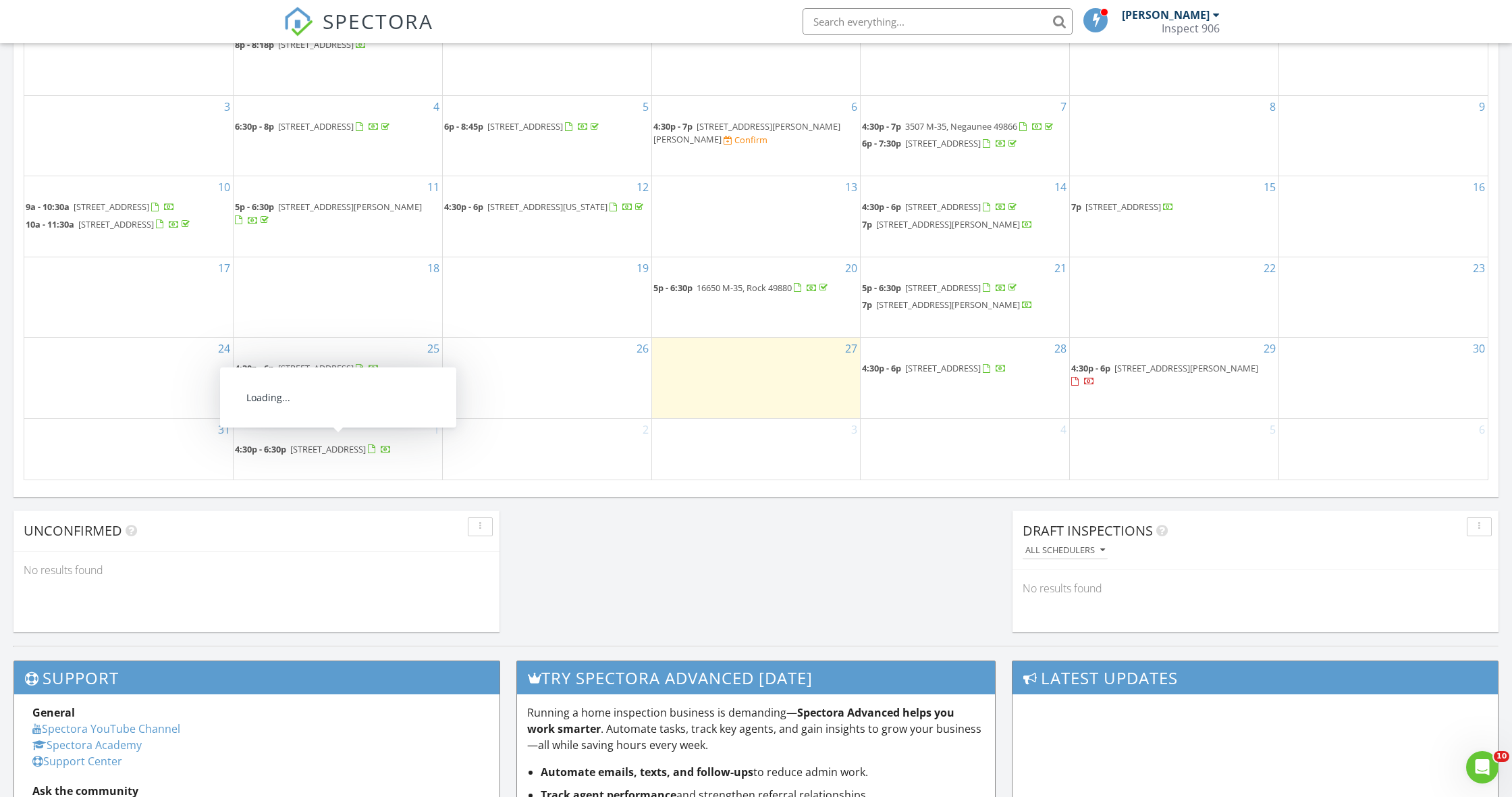
scroll to position [758, 0]
click at [965, 375] on span "2242 Huron Street, Marquette 49855" at bounding box center [942, 368] width 75 height 12
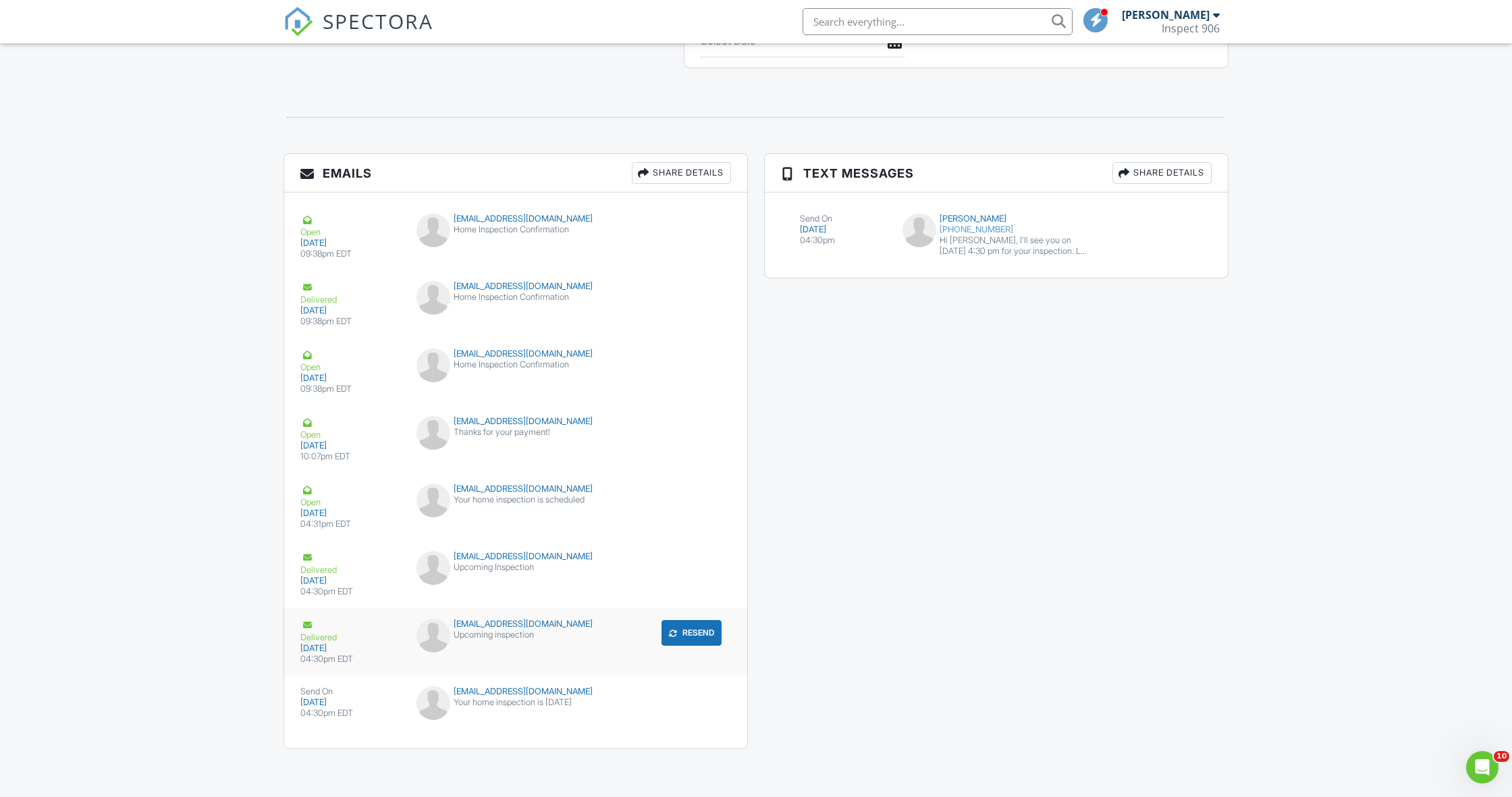
scroll to position [1421, 0]
click at [705, 705] on div "submit" at bounding box center [705, 701] width 14 height 14
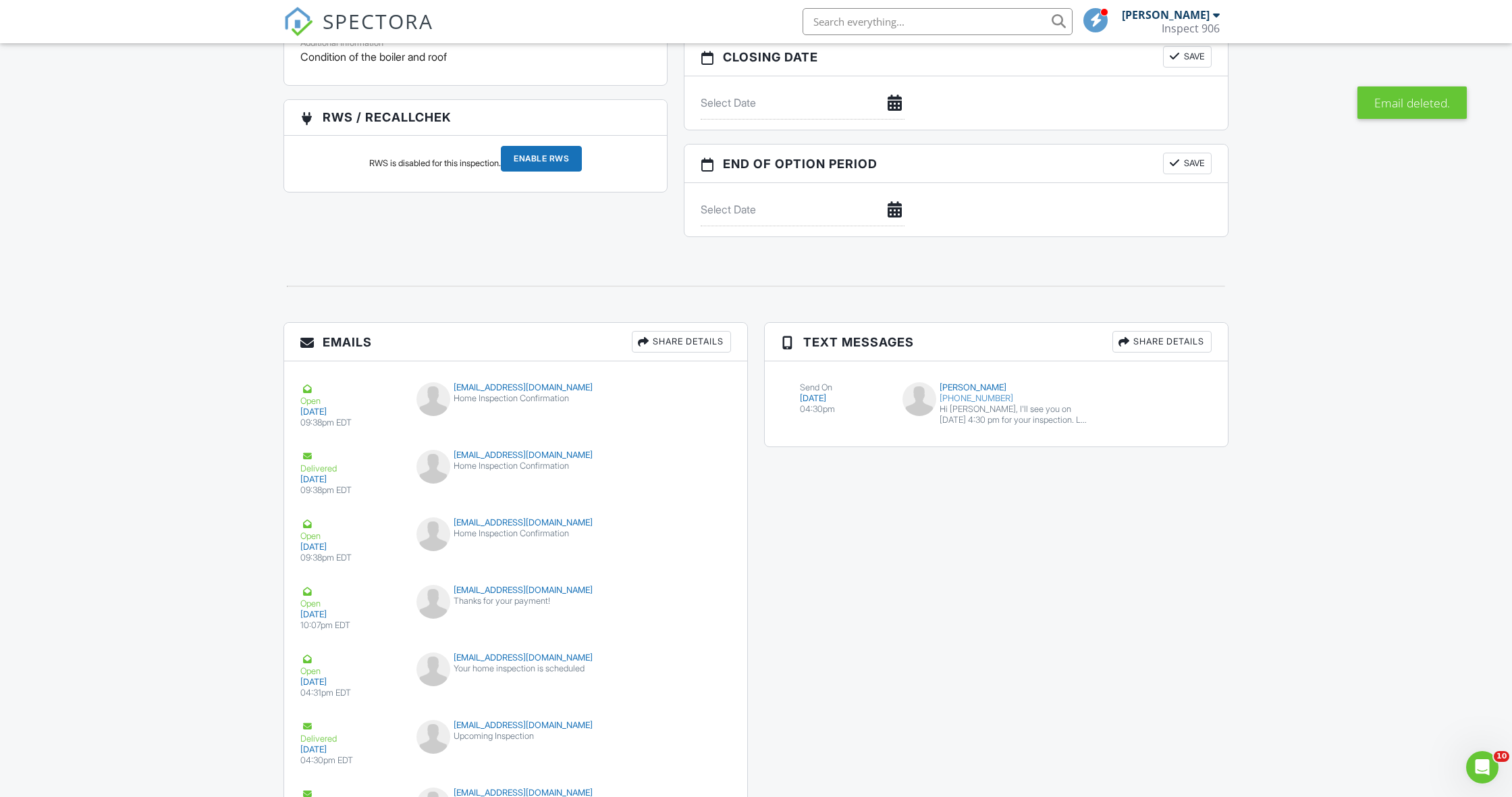
scroll to position [1299, 0]
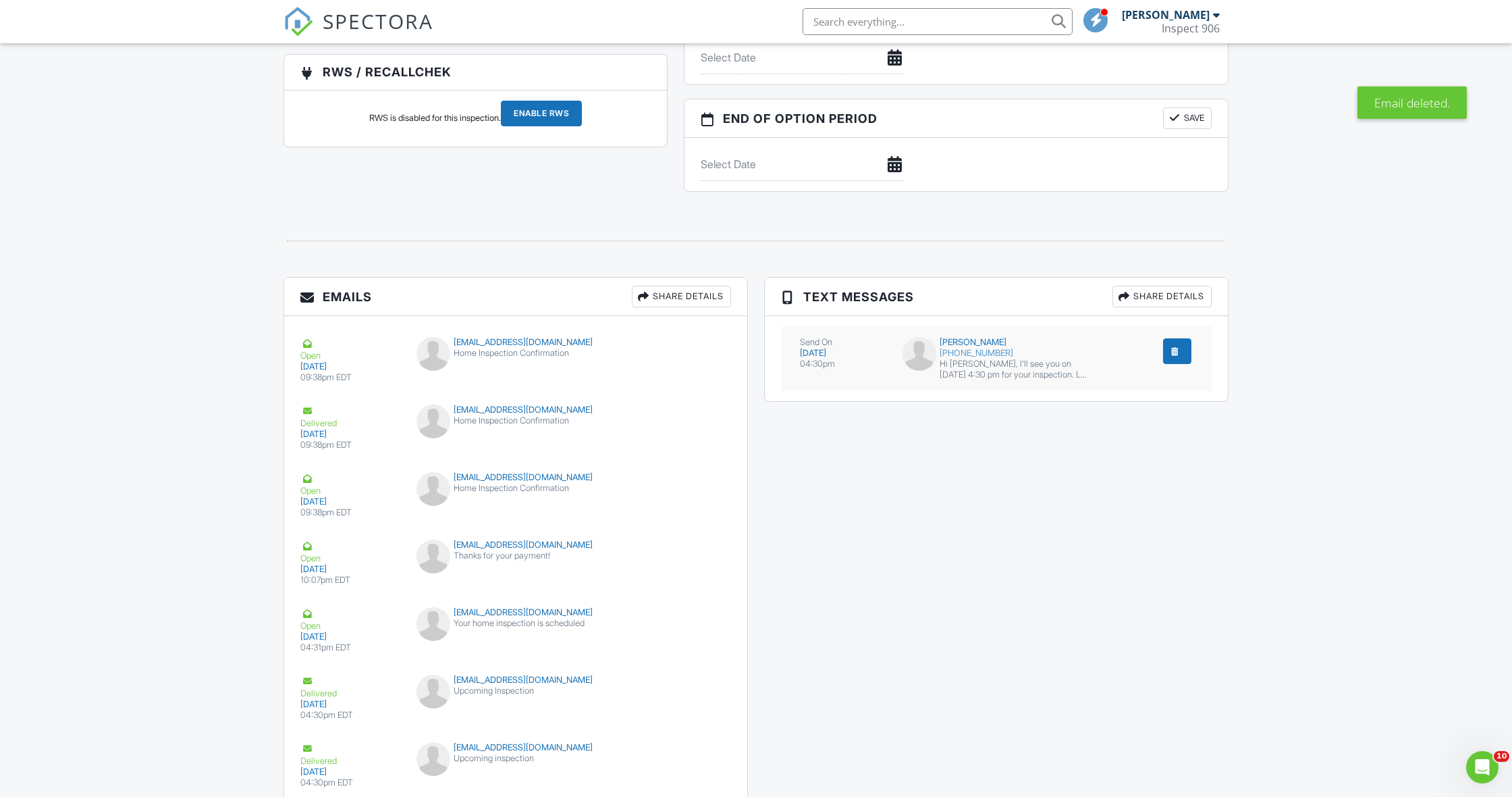
click at [1179, 355] on div "submit" at bounding box center [1174, 351] width 14 height 14
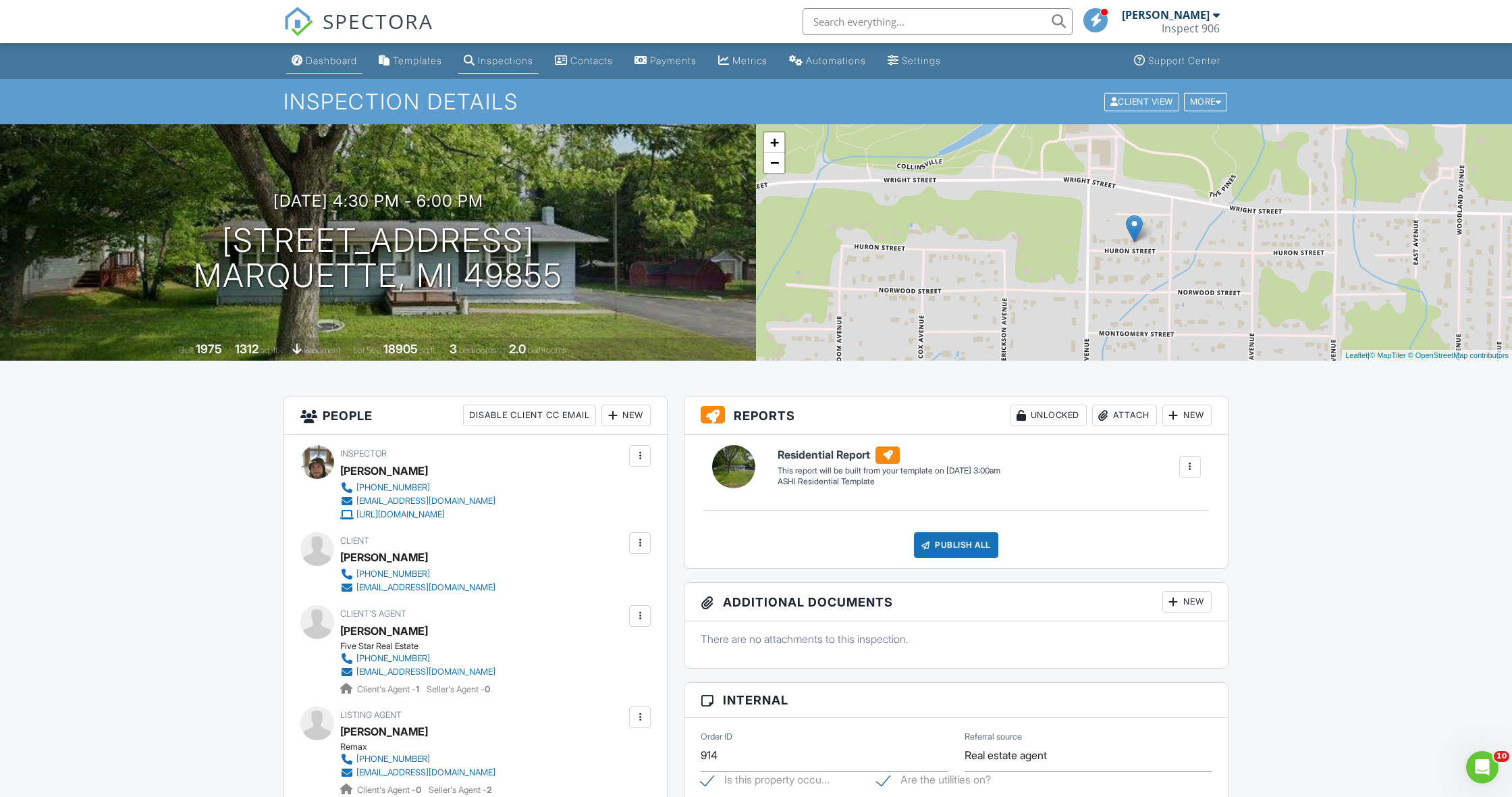
click at [319, 59] on div "Dashboard" at bounding box center [331, 60] width 51 height 11
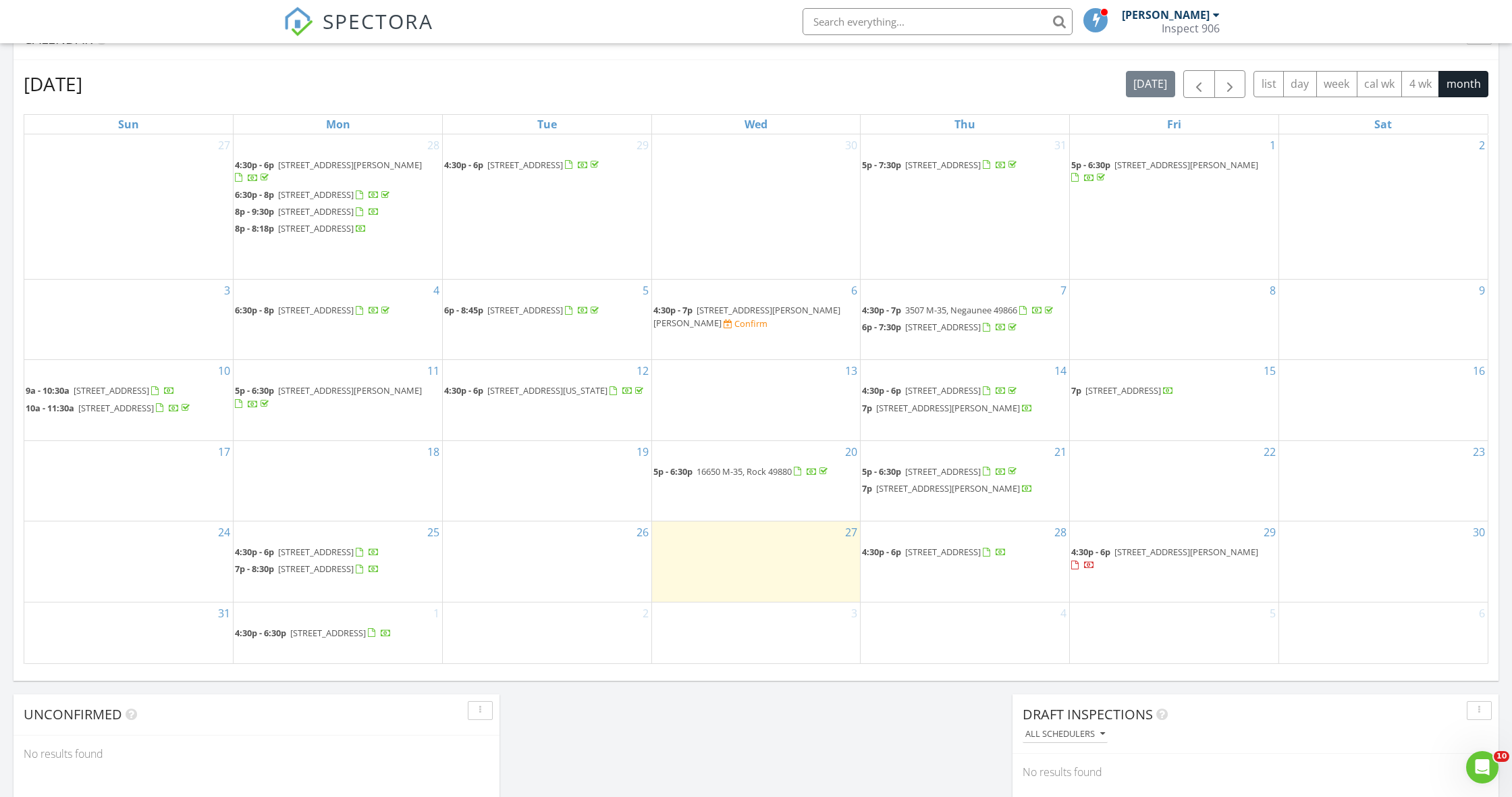
scroll to position [578, 0]
